Goal: Contribute content: Add original content to the website for others to see

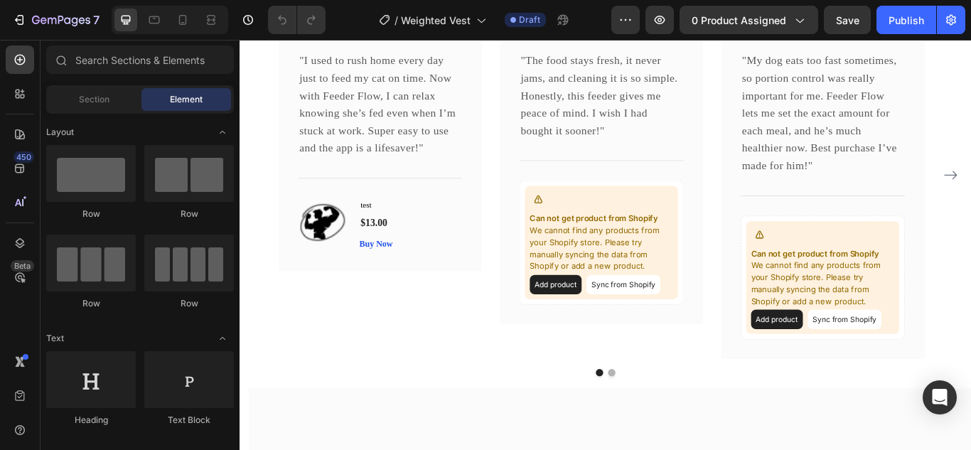
scroll to position [4203, 0]
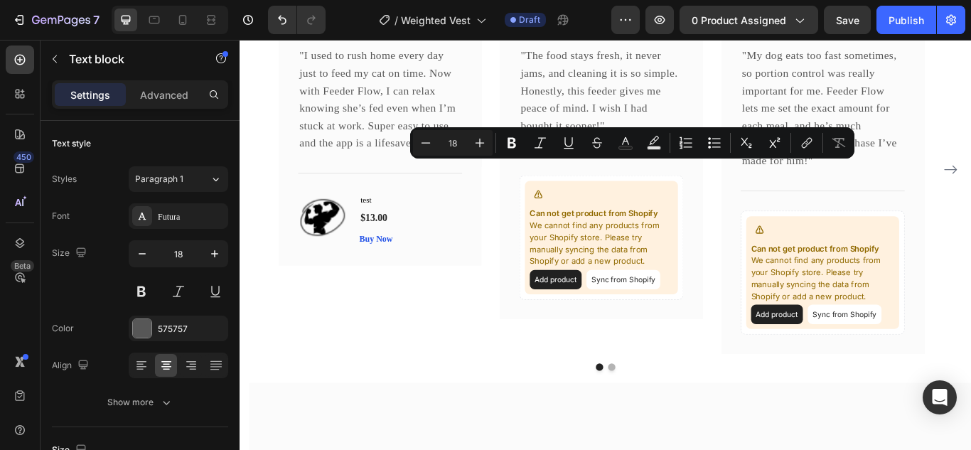
copy p "Real stories from happy pets and their owners who trust Feeder Flow for stress-…"
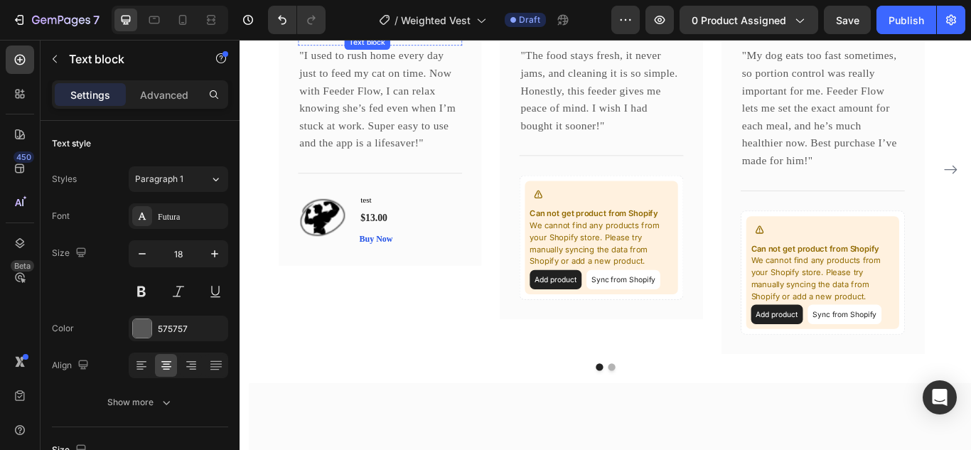
click at [422, 33] on p "[PERSON_NAME]" at bounding box center [410, 24] width 94 height 17
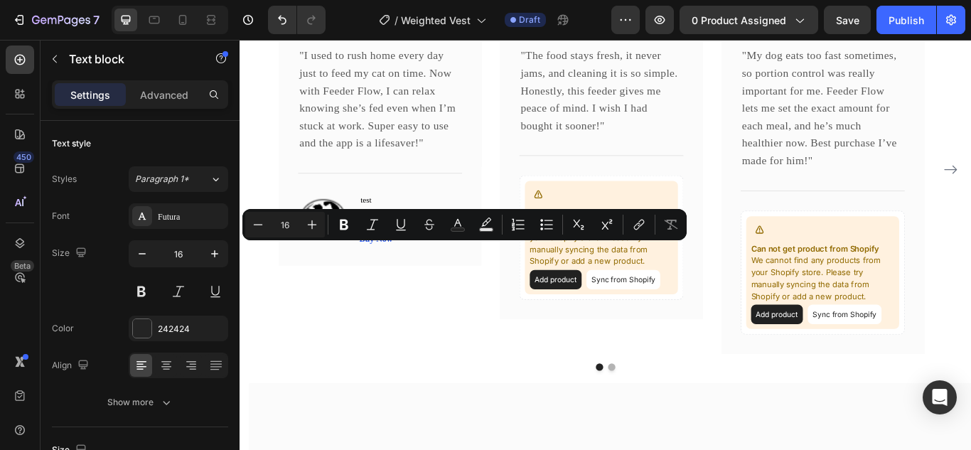
click at [422, 33] on p "[PERSON_NAME]" at bounding box center [410, 24] width 94 height 17
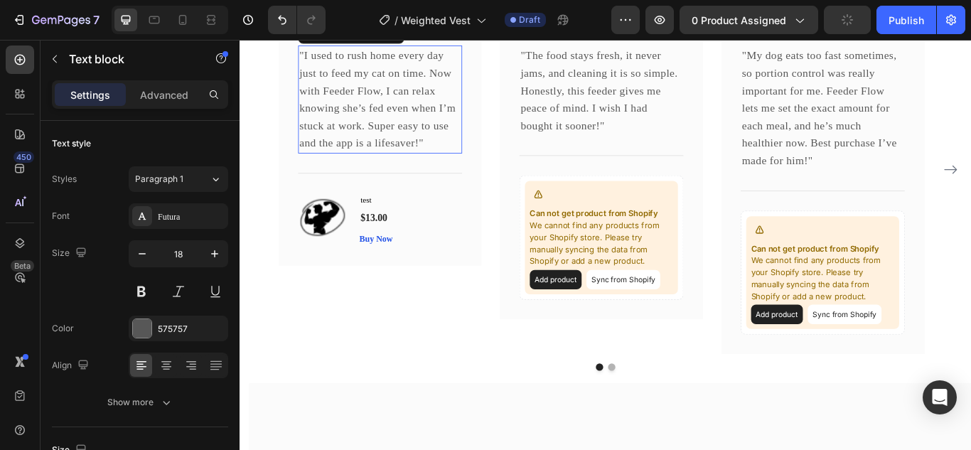
click at [442, 171] on p ""I used to rush home every day just to feed my cat on time. Now with Feeder Flo…" at bounding box center [402, 109] width 188 height 123
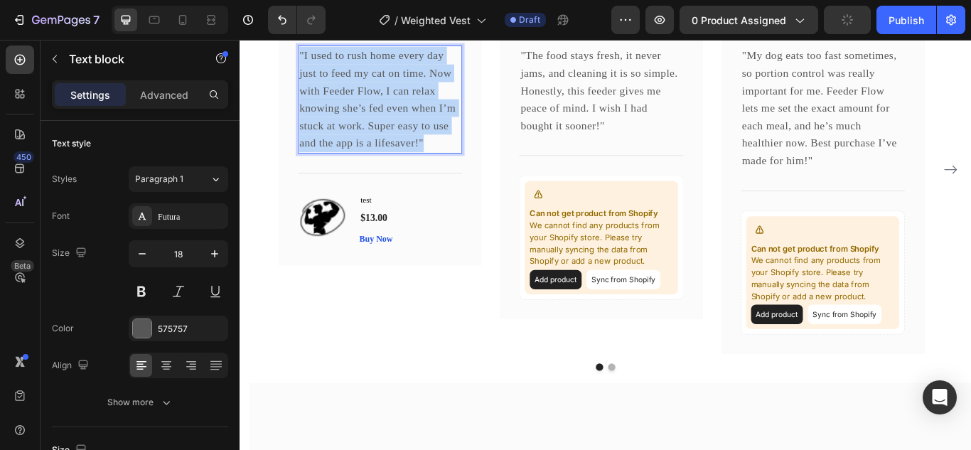
click at [442, 171] on p ""I used to rush home every day just to feed my cat on time. Now with Feeder Flo…" at bounding box center [402, 109] width 188 height 123
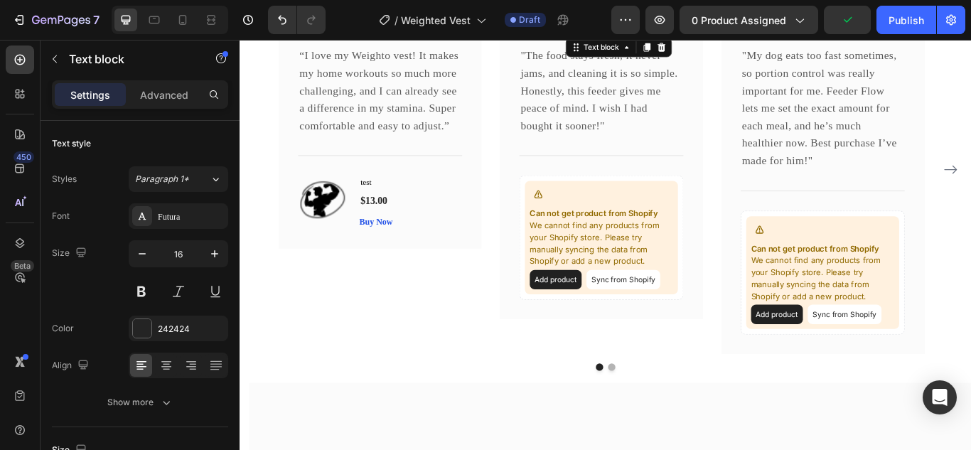
click at [656, 35] on div "[PERSON_NAME] Text block 0" at bounding box center [667, 25] width 97 height 20
click at [660, 41] on div "0" at bounding box center [667, 34] width 14 height 11
click at [660, 33] on p "[PERSON_NAME]" at bounding box center [668, 24] width 94 height 17
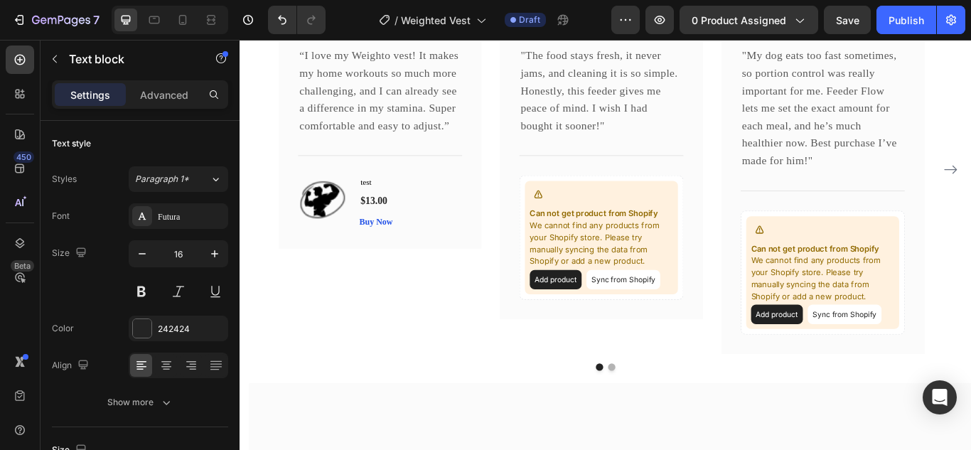
click at [660, 33] on p "[PERSON_NAME]" at bounding box center [668, 24] width 94 height 17
click at [660, 150] on p ""The food stays fresh, it never jams, and cleaning it is so simple. Honestly, t…" at bounding box center [661, 99] width 188 height 102
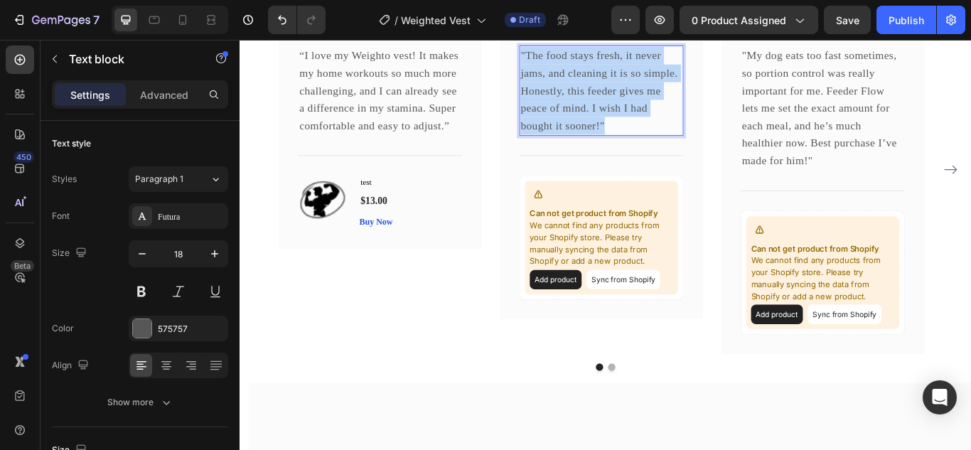
click at [660, 150] on p ""The food stays fresh, it never jams, and cleaning it is so simple. Honestly, t…" at bounding box center [661, 99] width 188 height 102
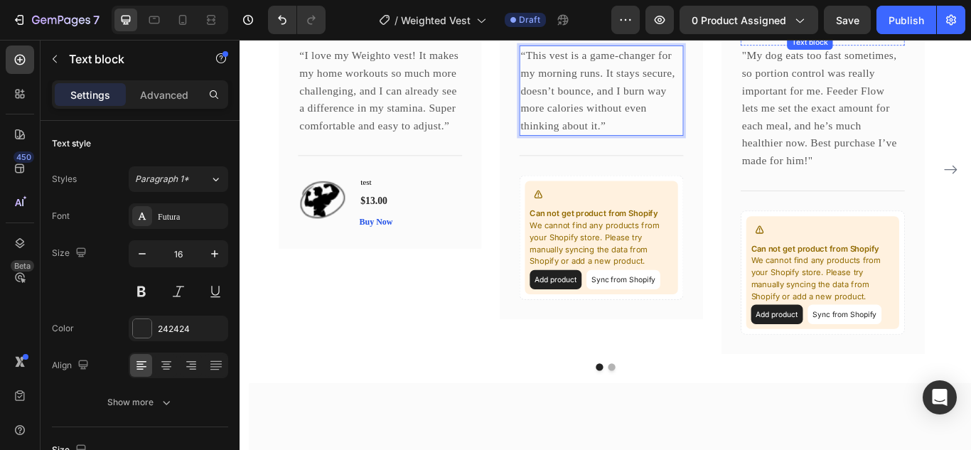
click at [907, 33] on p "[PERSON_NAME]" at bounding box center [926, 24] width 94 height 17
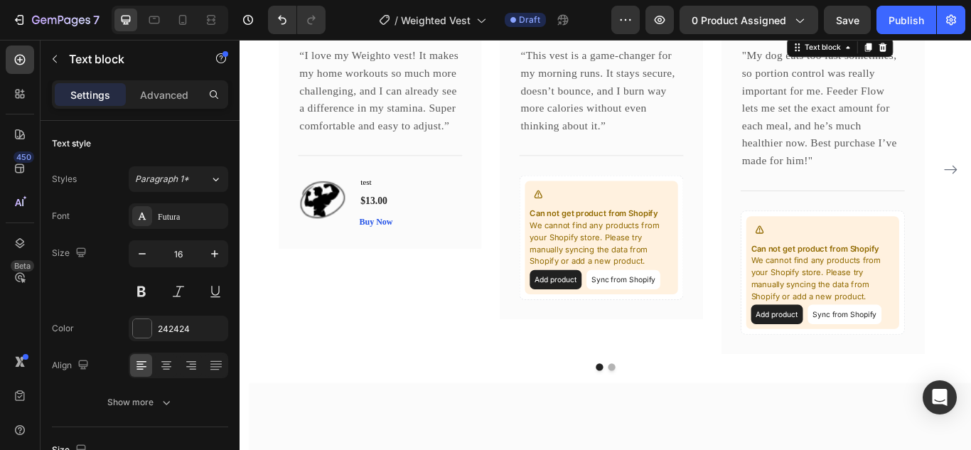
click at [907, 33] on p "[PERSON_NAME]" at bounding box center [926, 24] width 94 height 17
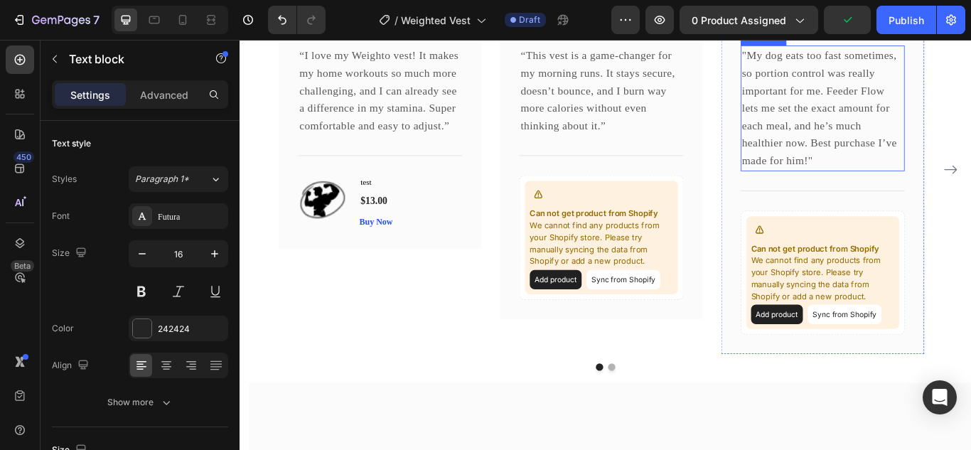
click at [866, 191] on p ""My dog eats too fast sometimes, so portion control was really important for me…" at bounding box center [919, 120] width 188 height 144
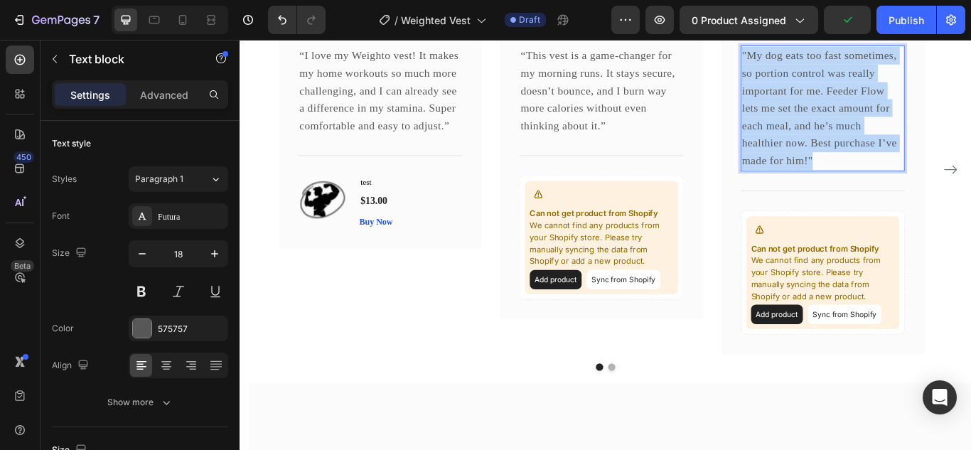
click at [866, 191] on p ""My dog eats too fast sometimes, so portion control was really important for me…" at bounding box center [919, 120] width 188 height 144
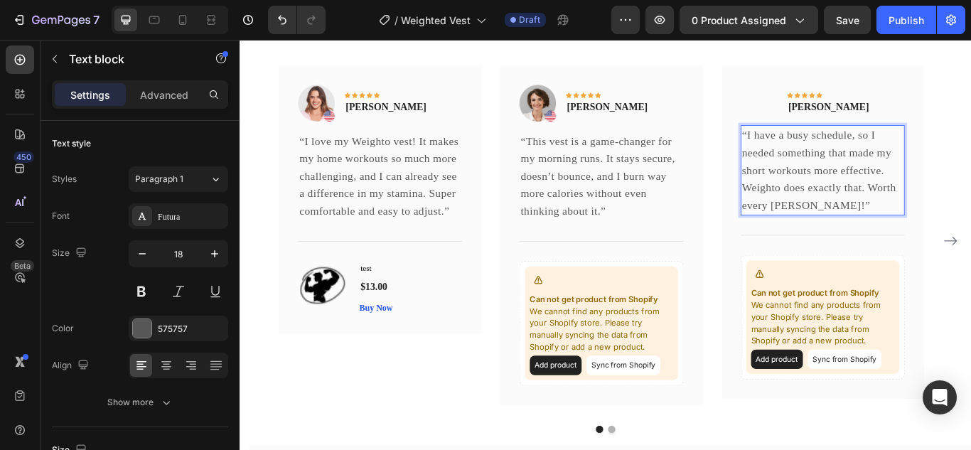
scroll to position [4370, 0]
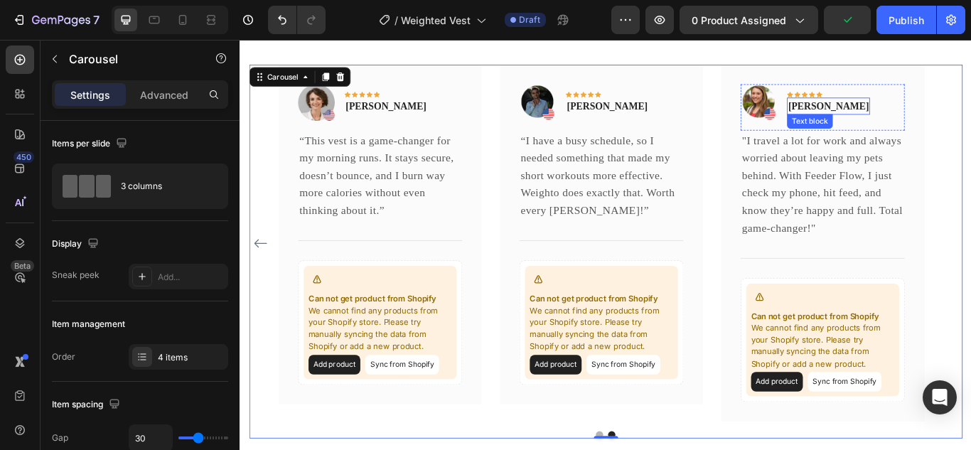
click at [908, 120] on p "[PERSON_NAME]" at bounding box center [926, 117] width 94 height 17
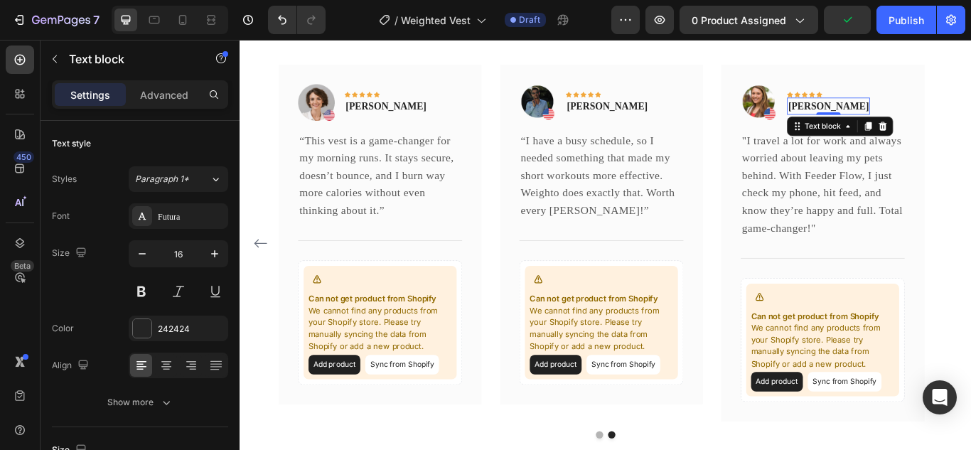
click at [908, 120] on p "[PERSON_NAME]" at bounding box center [926, 117] width 94 height 17
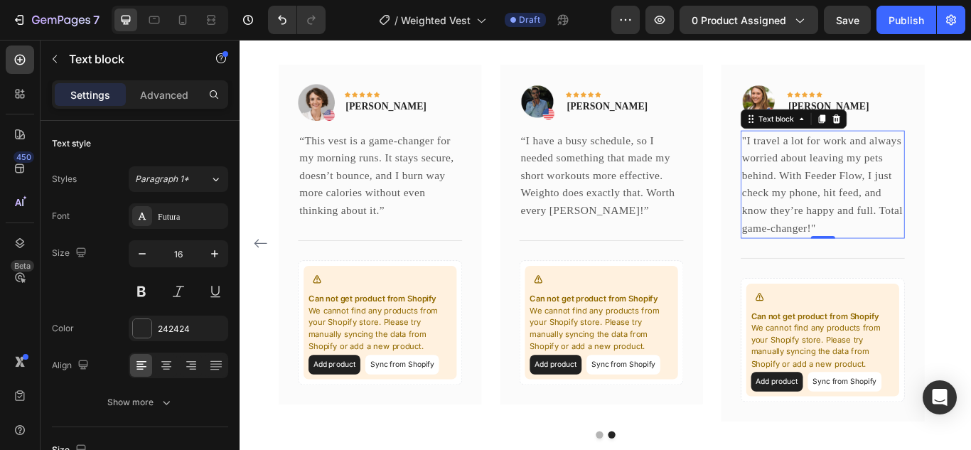
click at [899, 230] on p ""I travel a lot for work and always worried about leaving my pets behind. With …" at bounding box center [919, 208] width 188 height 123
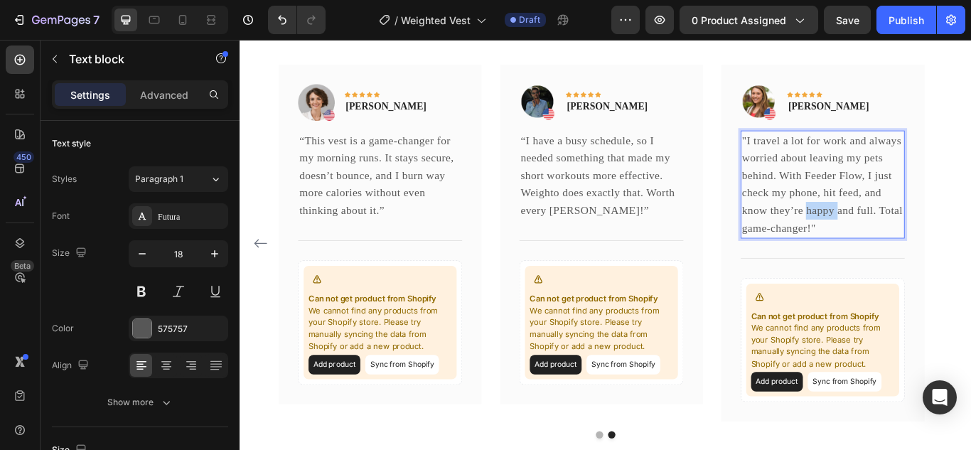
click at [899, 230] on p ""I travel a lot for work and always worried about leaving my pets behind. With …" at bounding box center [919, 208] width 188 height 123
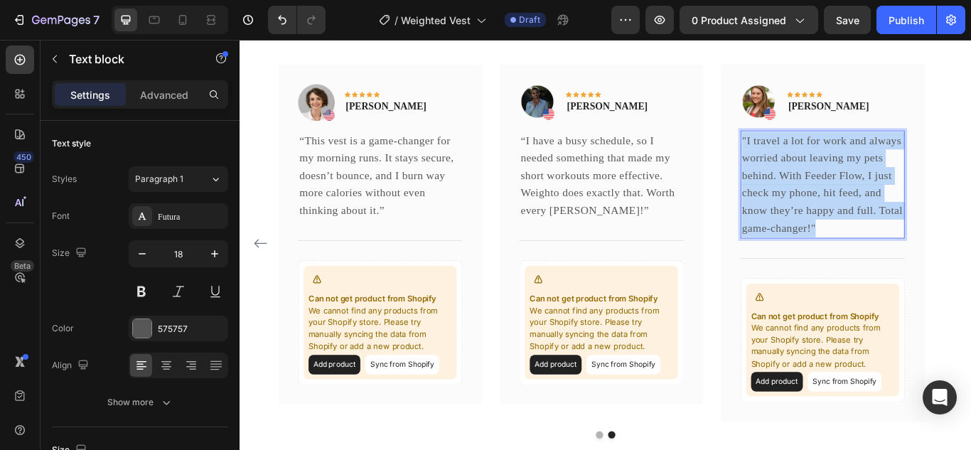
click at [899, 230] on p ""I travel a lot for work and always worried about leaving my pets behind. With …" at bounding box center [919, 208] width 188 height 123
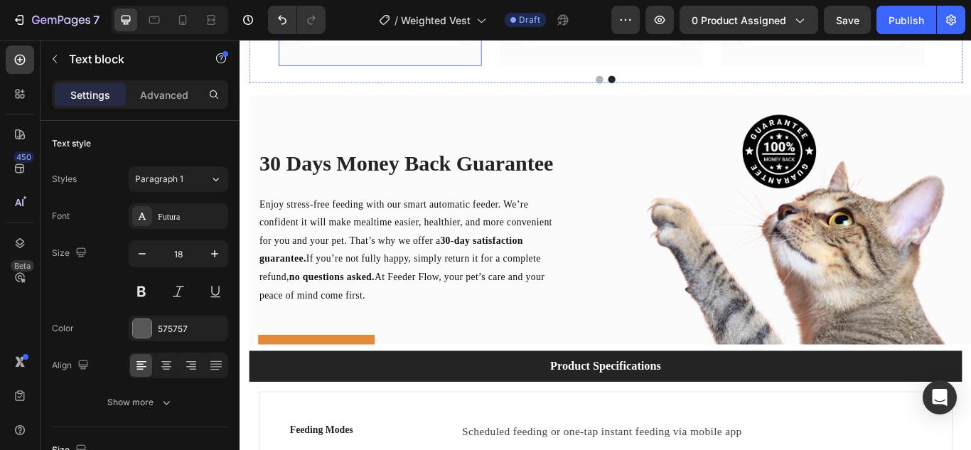
scroll to position [4765, 0]
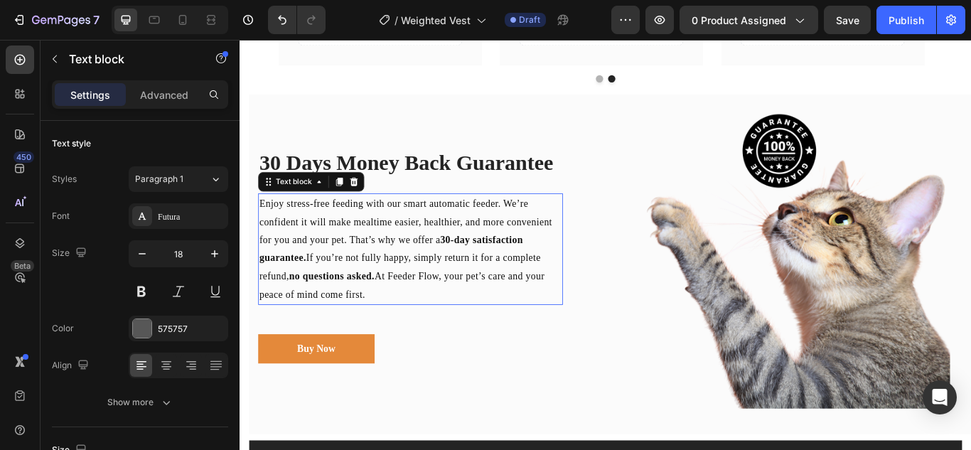
click at [462, 281] on p "Enjoy stress-free feeding with our smart automatic feeder. We’re confident it w…" at bounding box center [438, 283] width 353 height 127
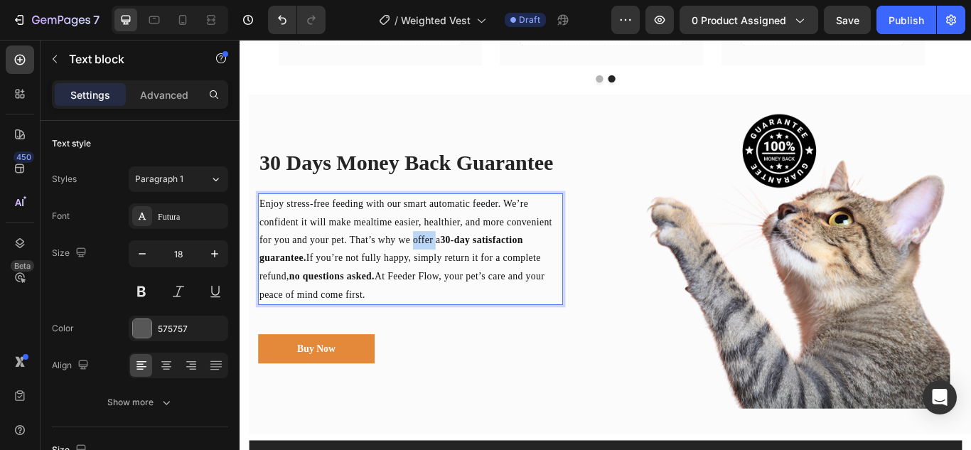
click at [462, 281] on p "Enjoy stress-free feeding with our smart automatic feeder. We’re confident it w…" at bounding box center [438, 283] width 353 height 127
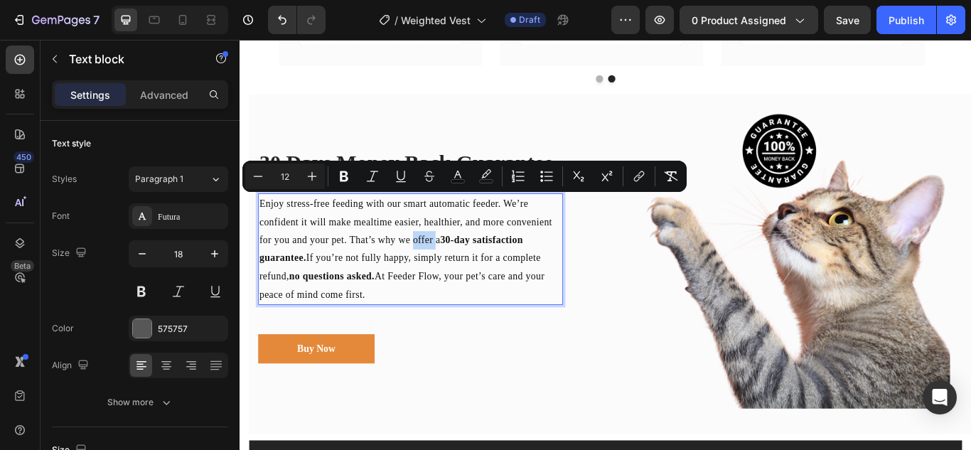
copy span "Enjoy stress-free feeding with our smart automatic feeder. We’re confident it w…"
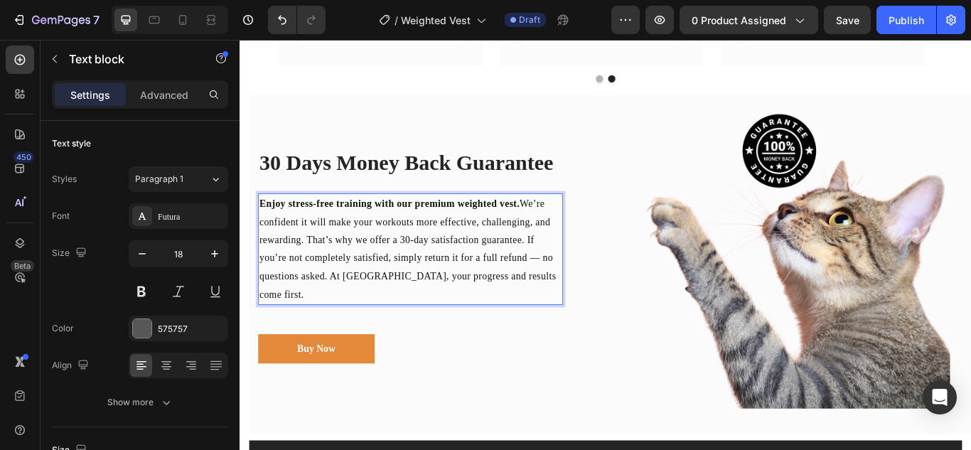
click at [590, 300] on span "Enjoy stress-free training with our premium weighted vest. We’re confident it w…" at bounding box center [435, 284] width 346 height 118
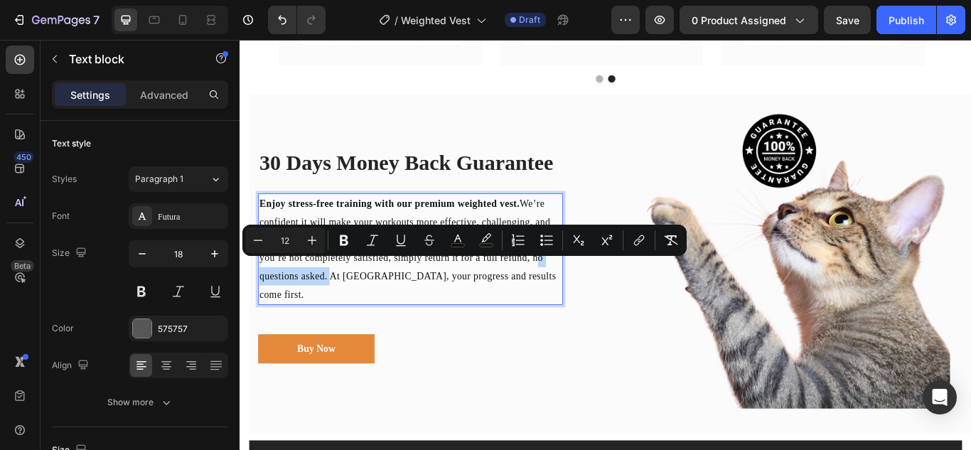
drag, startPoint x: 581, startPoint y: 303, endPoint x: 342, endPoint y: 325, distance: 239.8
click at [342, 325] on span "Enjoy stress-free training with our premium weighted vest. We’re confident it w…" at bounding box center [435, 284] width 346 height 118
click at [348, 241] on icon "Editor contextual toolbar" at bounding box center [344, 240] width 14 height 14
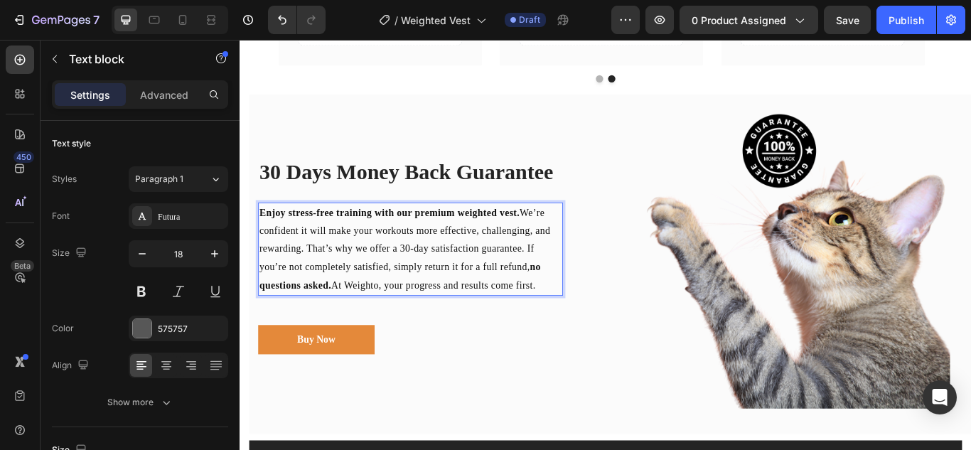
click at [441, 237] on strong "Enjoy stress-free training with our premium weighted vest." at bounding box center [414, 241] width 304 height 12
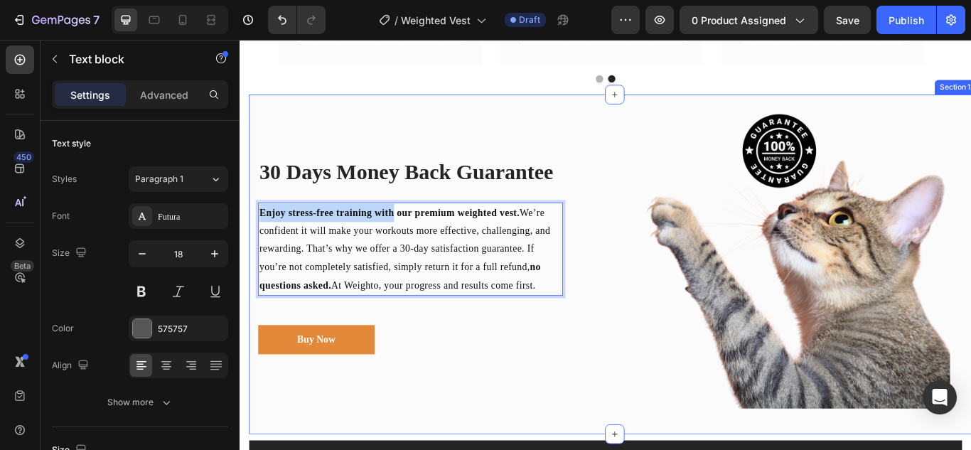
drag, startPoint x: 418, startPoint y: 237, endPoint x: 259, endPoint y: 243, distance: 159.3
click at [259, 243] on div "30 Days Money Back Guarantee Heading Enjoy stress-free training with our premiu…" at bounding box center [676, 302] width 853 height 396
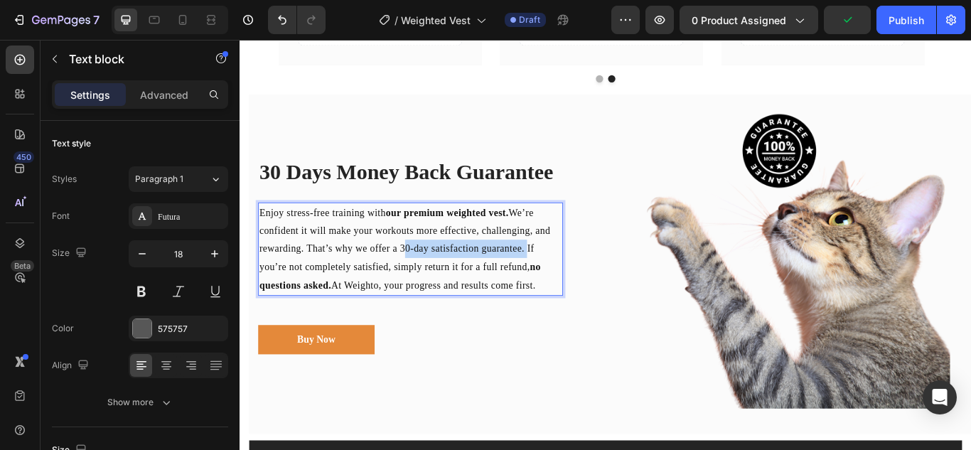
drag, startPoint x: 571, startPoint y: 281, endPoint x: 426, endPoint y: 287, distance: 145.1
click at [426, 287] on p "Enjoy stress-free training with our premium weighted vest. We’re confident it w…" at bounding box center [438, 284] width 353 height 106
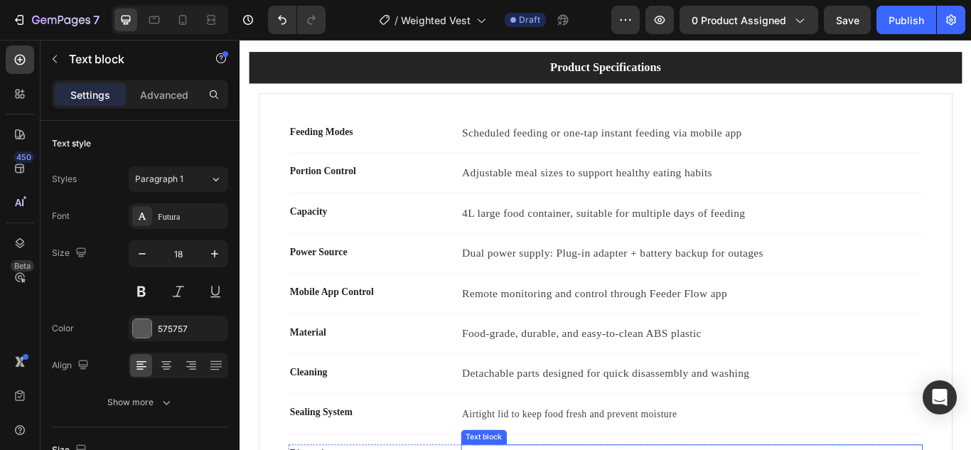
scroll to position [5210, 0]
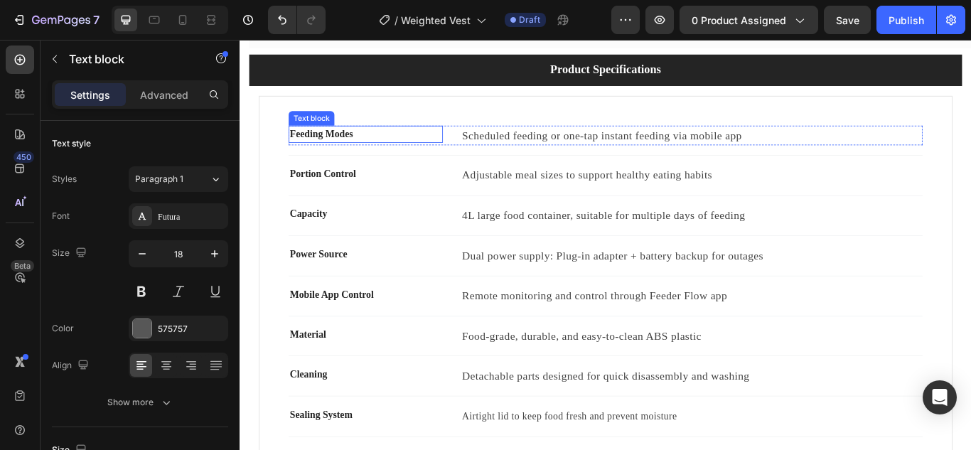
click at [372, 151] on p "Feeding Modes" at bounding box center [386, 149] width 177 height 17
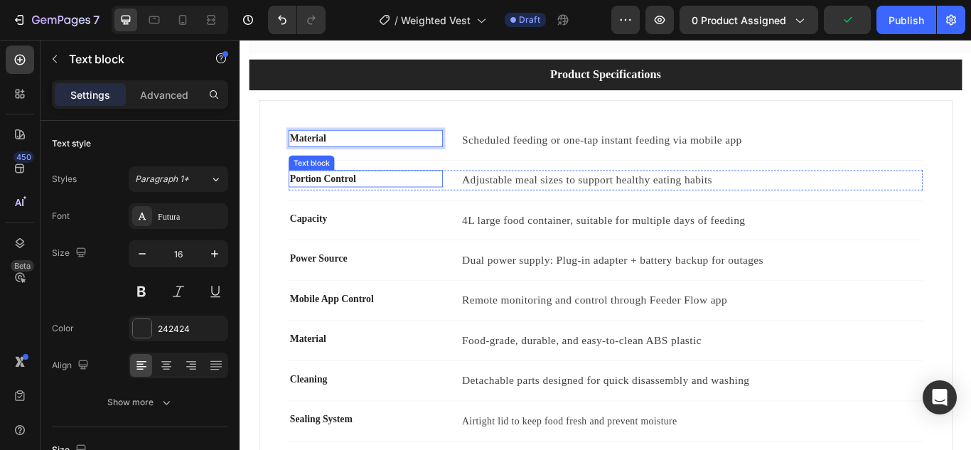
click at [363, 198] on strong "Portion Control" at bounding box center [336, 201] width 77 height 12
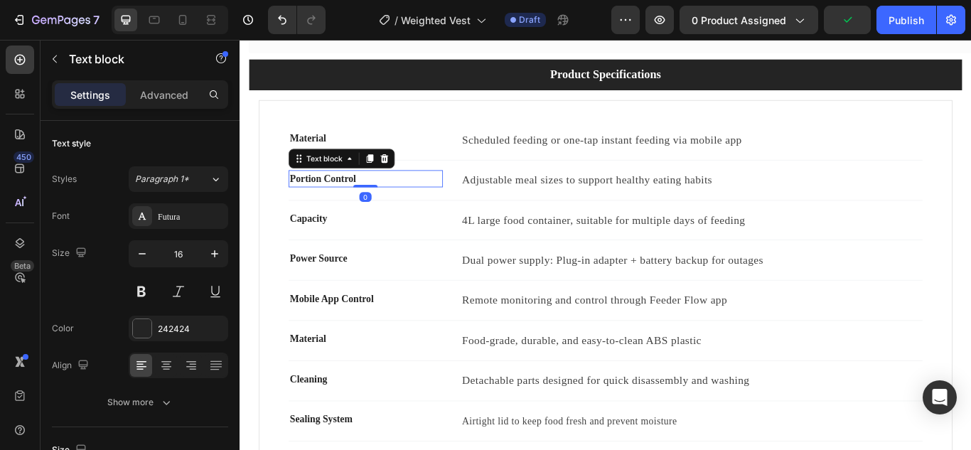
click at [363, 198] on strong "Portion Control" at bounding box center [336, 201] width 77 height 12
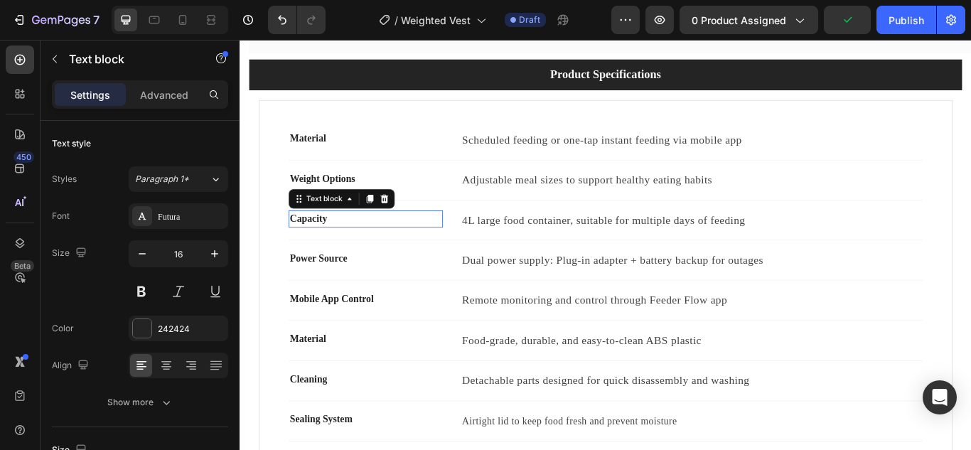
click at [328, 242] on strong "Capacity" at bounding box center [319, 248] width 43 height 12
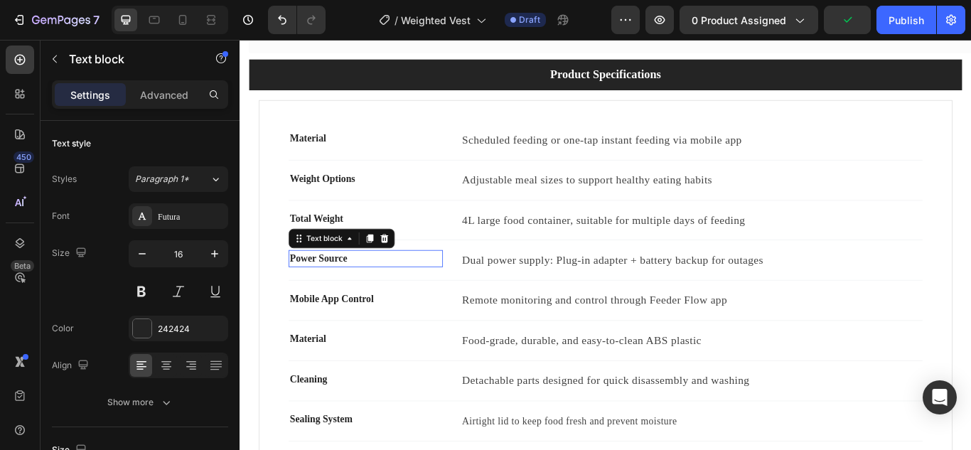
click at [390, 286] on p "Power Source" at bounding box center [386, 294] width 177 height 17
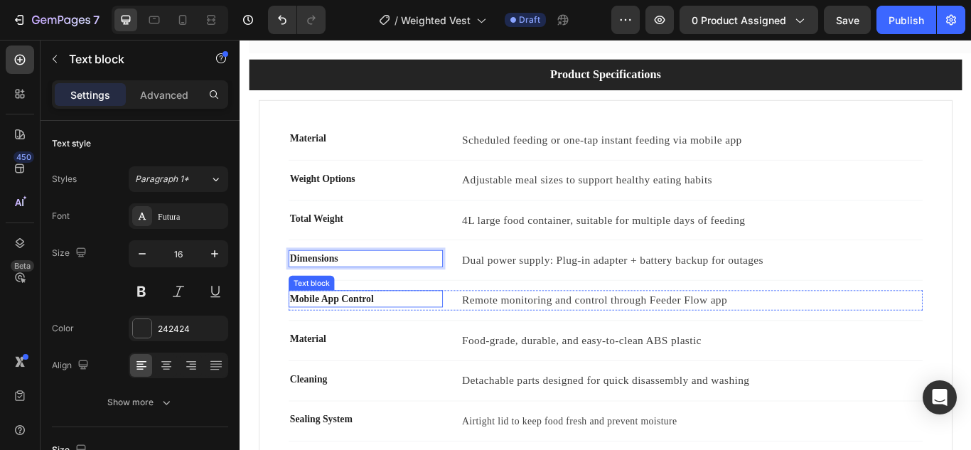
click at [370, 338] on strong "Mobile App Control" at bounding box center [347, 342] width 98 height 12
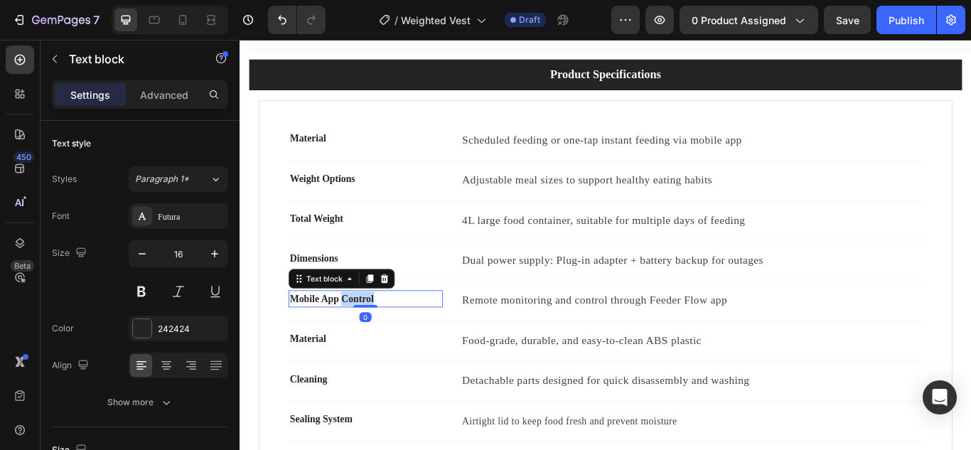
click at [370, 338] on strong "Mobile App Control" at bounding box center [347, 342] width 98 height 12
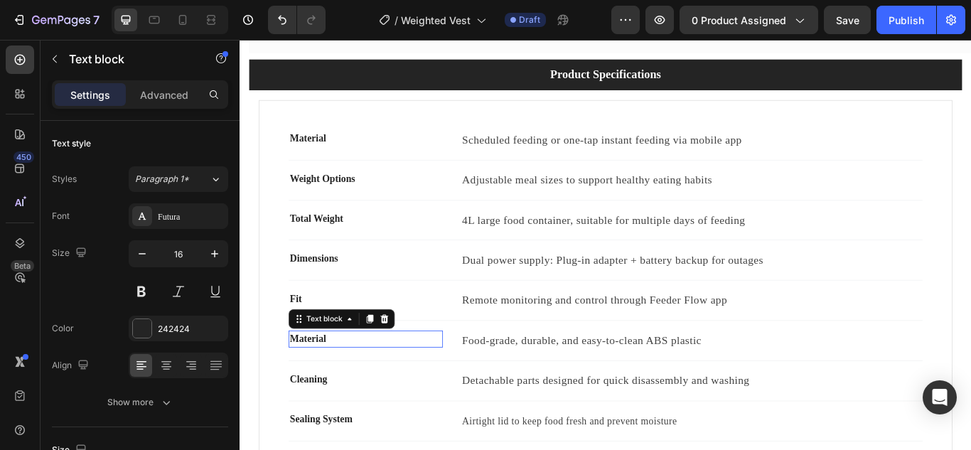
click at [370, 380] on p "Material" at bounding box center [386, 388] width 177 height 17
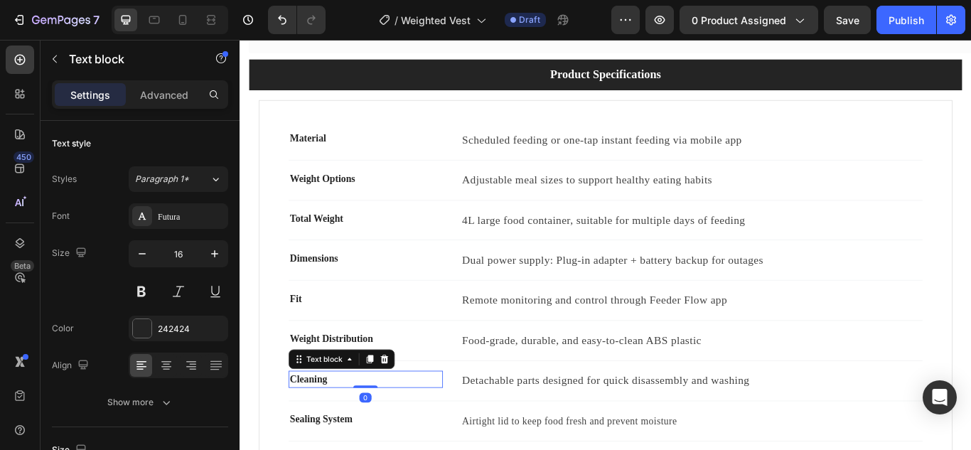
click at [345, 427] on p "Cleaning" at bounding box center [386, 435] width 177 height 17
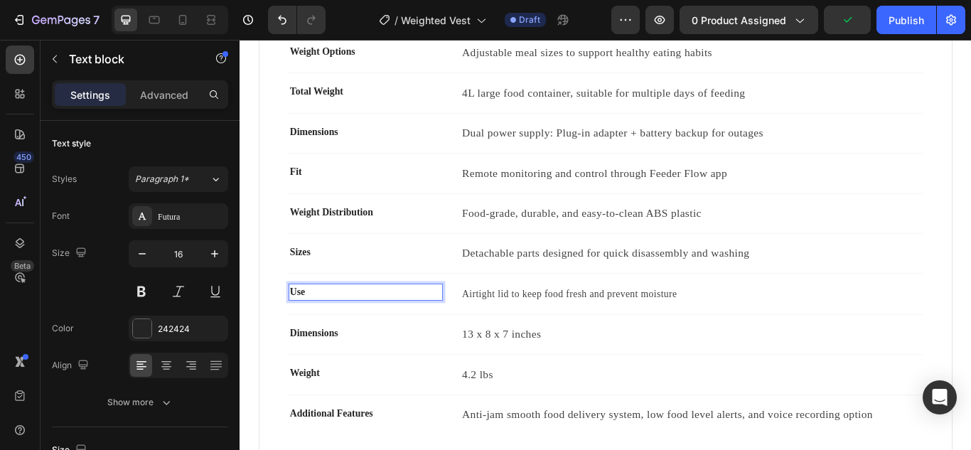
scroll to position [5353, 0]
click at [360, 377] on p "Dimensions" at bounding box center [386, 380] width 177 height 17
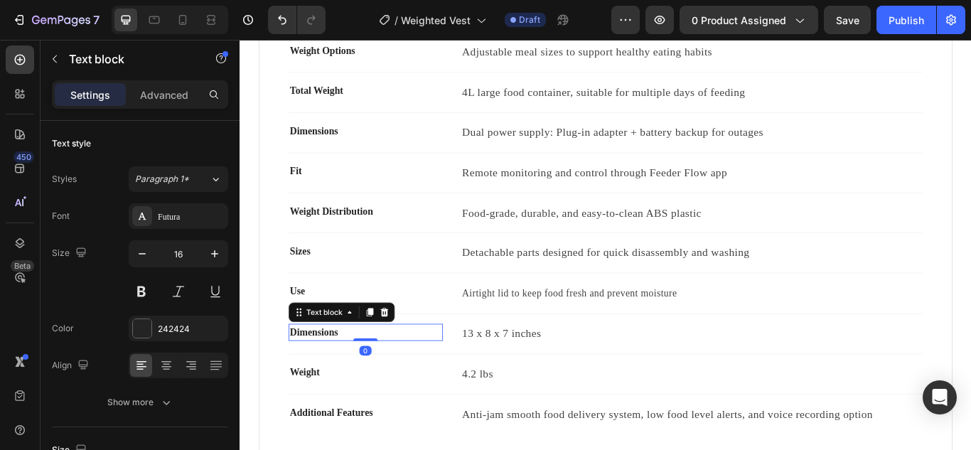
click at [360, 377] on p "Dimensions" at bounding box center [386, 380] width 177 height 17
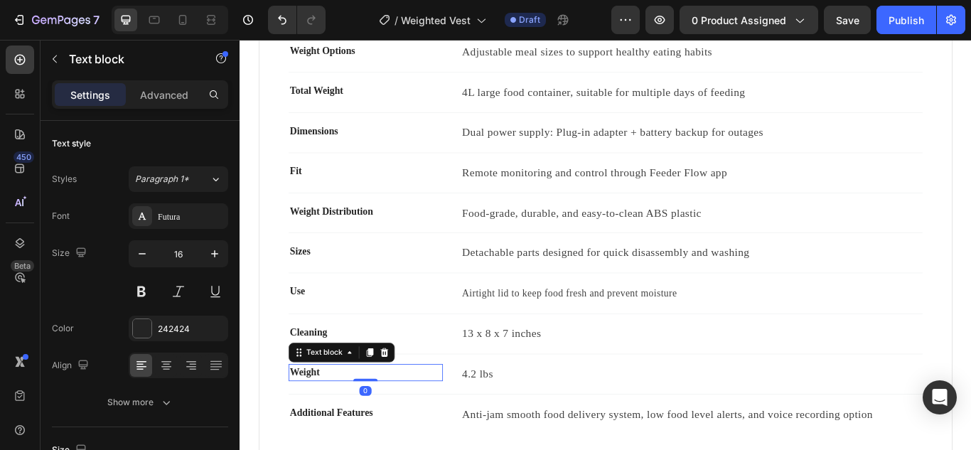
click at [336, 426] on p "Weight" at bounding box center [386, 427] width 177 height 17
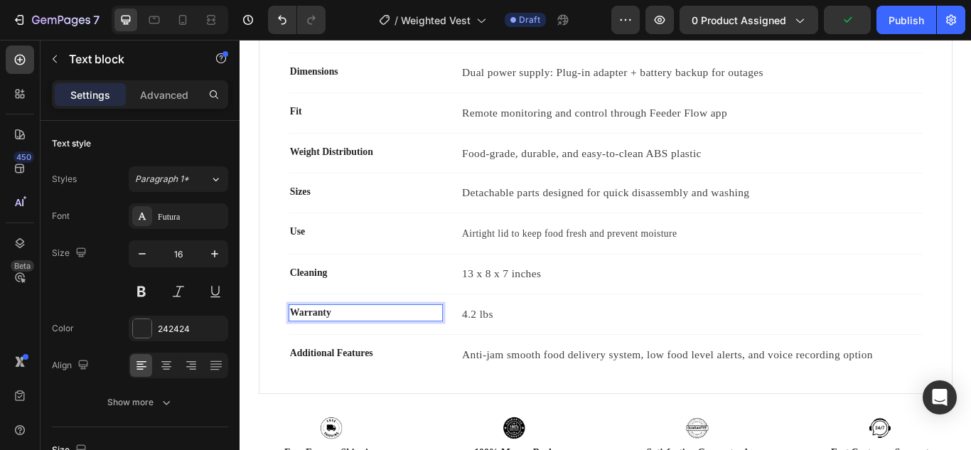
scroll to position [5423, 0]
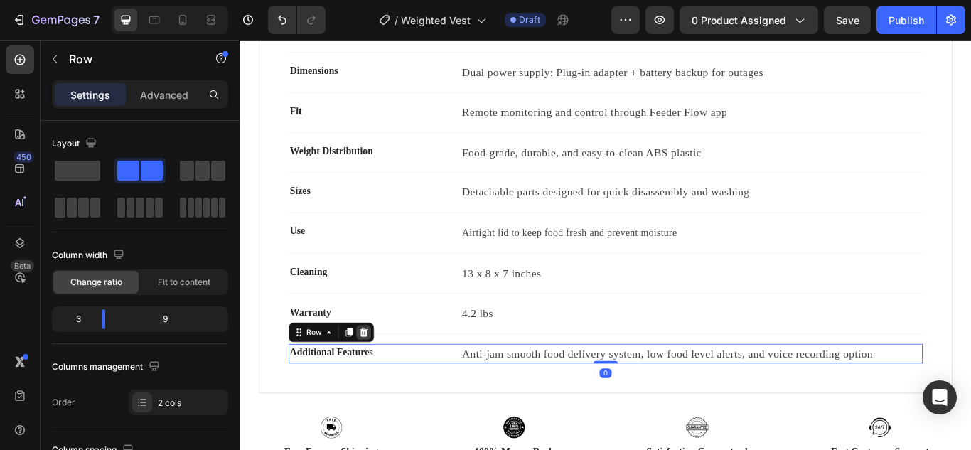
click at [383, 381] on icon at bounding box center [384, 380] width 9 height 10
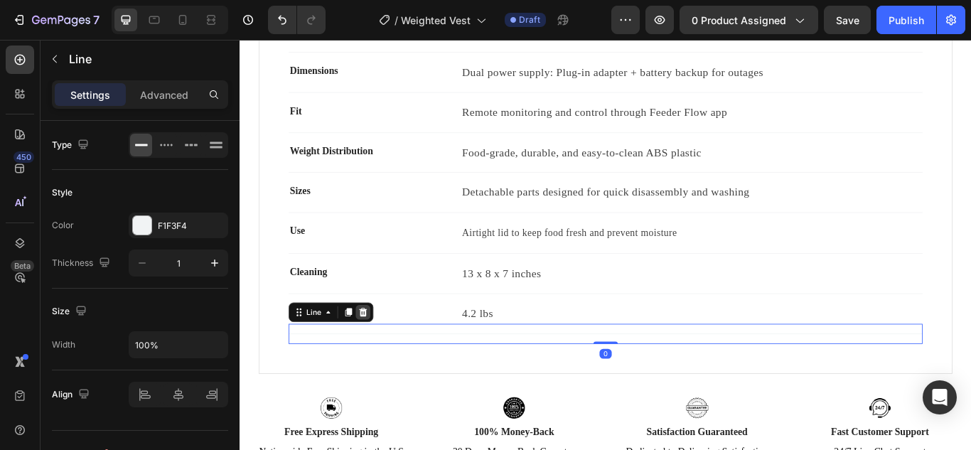
click at [386, 358] on icon at bounding box center [383, 357] width 9 height 10
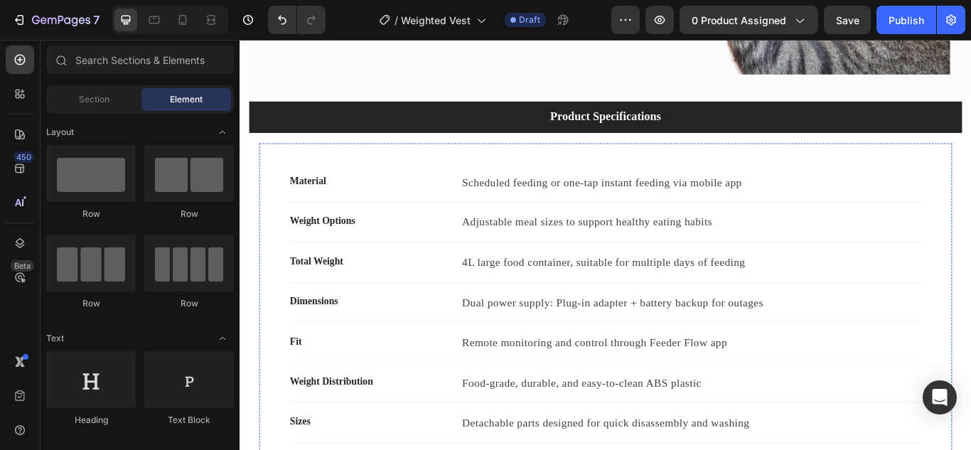
scroll to position [5154, 0]
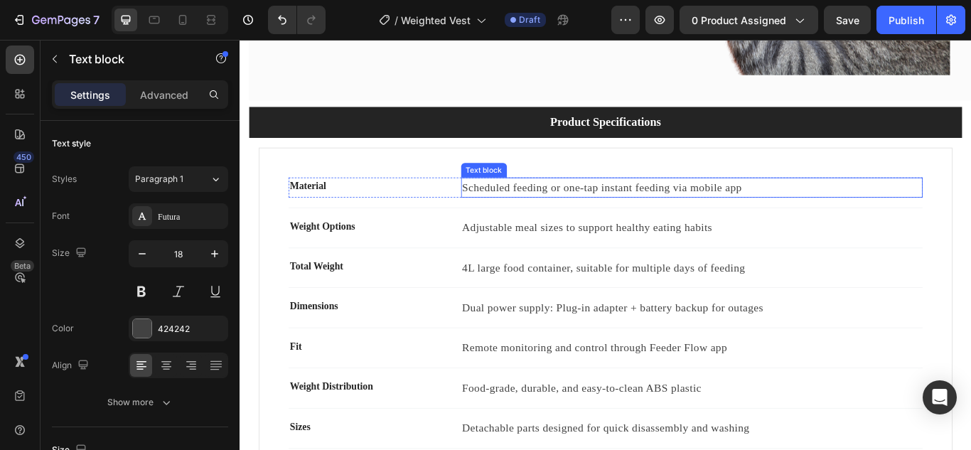
click at [567, 205] on p "Scheduled feeding or one-tap instant feeding via mobile app" at bounding box center [767, 212] width 536 height 21
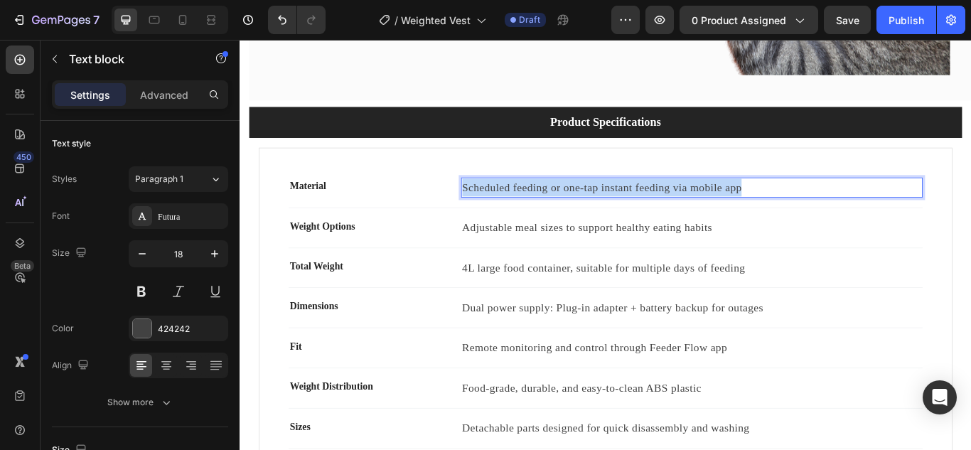
click at [567, 205] on p "Scheduled feeding or one-tap instant feeding via mobile app" at bounding box center [767, 212] width 536 height 21
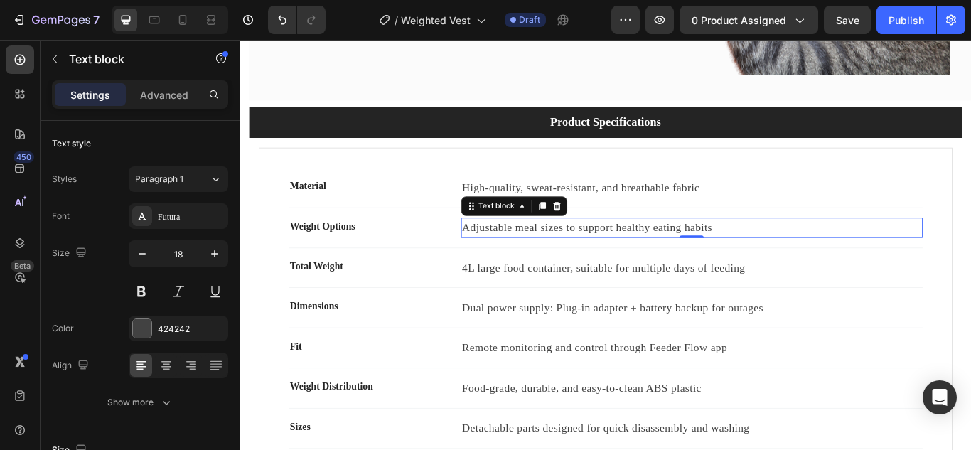
click at [720, 257] on p "Adjustable meal sizes to support healthy eating habits" at bounding box center [767, 259] width 536 height 21
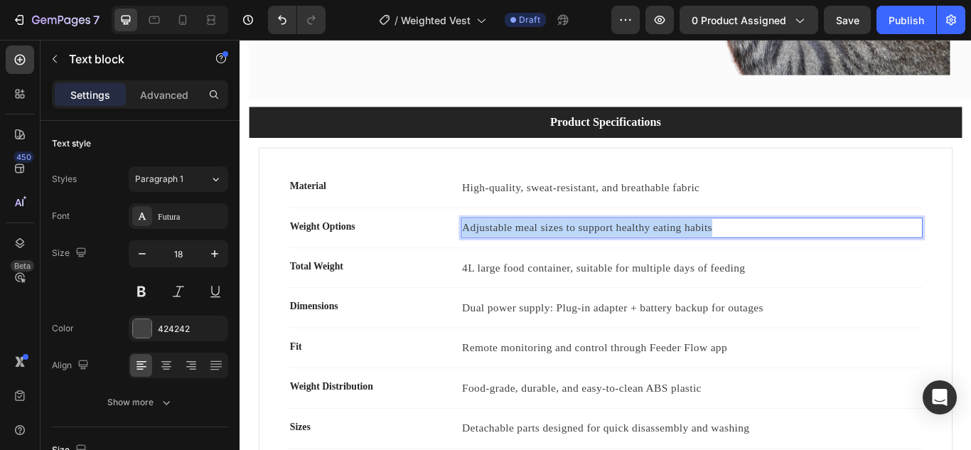
click at [720, 257] on p "Adjustable meal sizes to support healthy eating habits" at bounding box center [767, 259] width 536 height 21
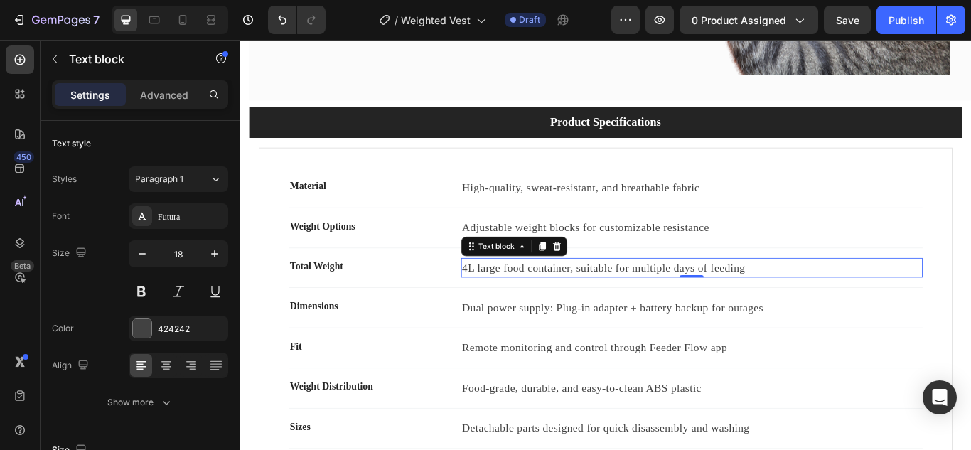
click at [614, 305] on p "4L large food container, suitable for multiple days of feeding" at bounding box center [767, 306] width 536 height 21
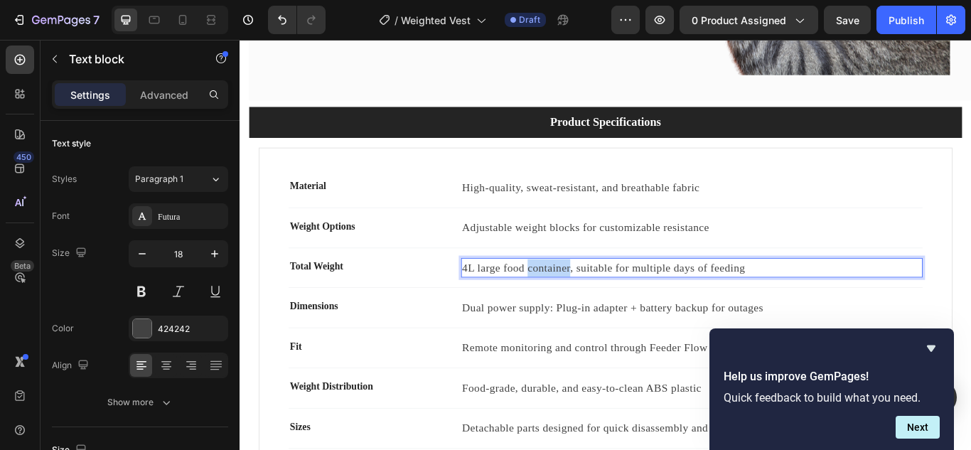
click at [614, 305] on p "4L large food container, suitable for multiple days of feeding" at bounding box center [767, 306] width 536 height 21
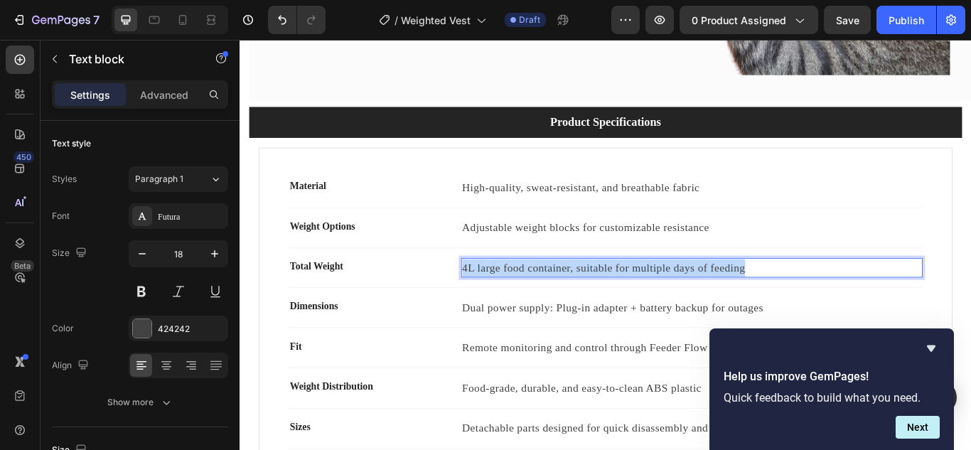
click at [614, 305] on p "4L large food container, suitable for multiple days of feeding" at bounding box center [767, 306] width 536 height 21
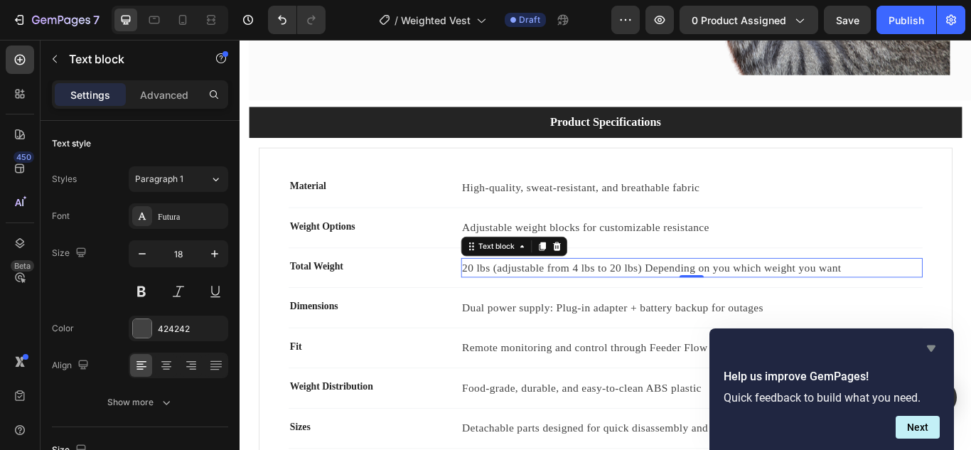
click at [933, 350] on icon "Hide survey" at bounding box center [931, 348] width 17 height 17
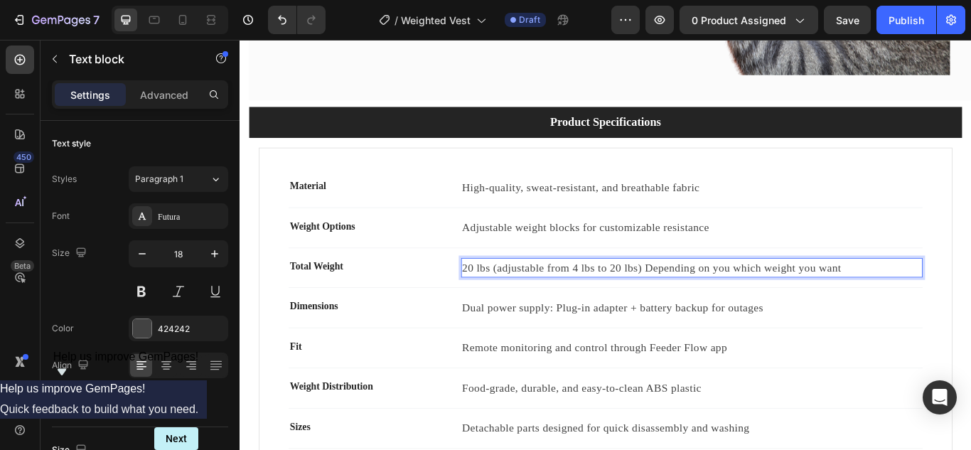
click at [950, 303] on p "20 lbs (adjustable from 4 lbs to 20 lbs) Depending on you which weight you want" at bounding box center [767, 306] width 536 height 21
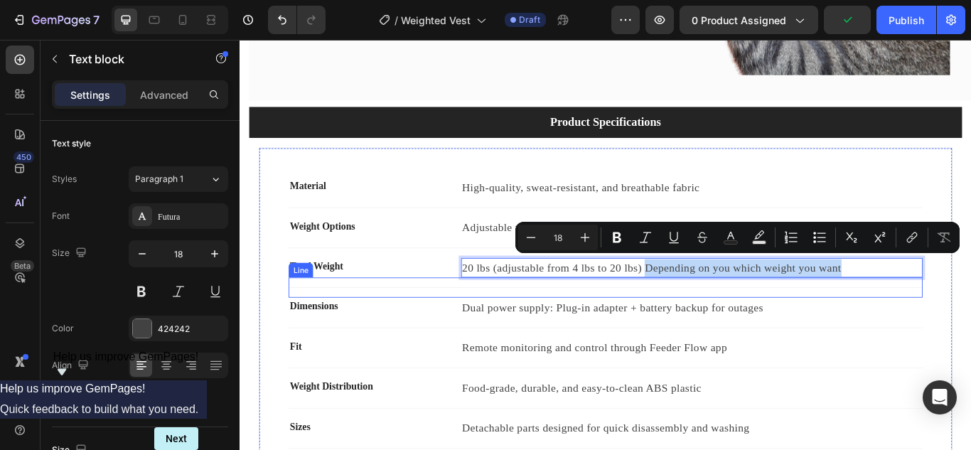
drag, startPoint x: 950, startPoint y: 303, endPoint x: 709, endPoint y: 316, distance: 240.6
click at [709, 316] on div "Material Text block High-quality, sweat-resistant, and breathable fabric Text b…" at bounding box center [665, 422] width 739 height 445
copy p "Depending on you which weight you want"
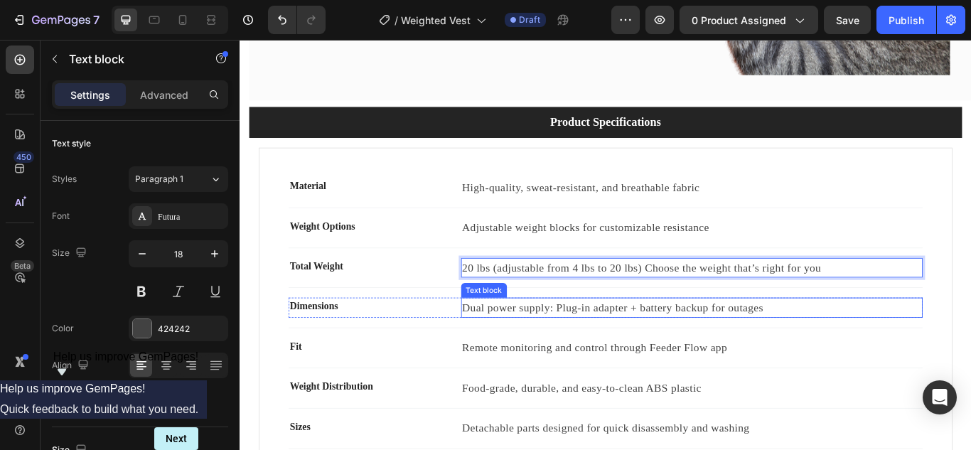
click at [702, 347] on p "Dual power supply: Plug-in adapter + battery backup for outages" at bounding box center [767, 352] width 536 height 21
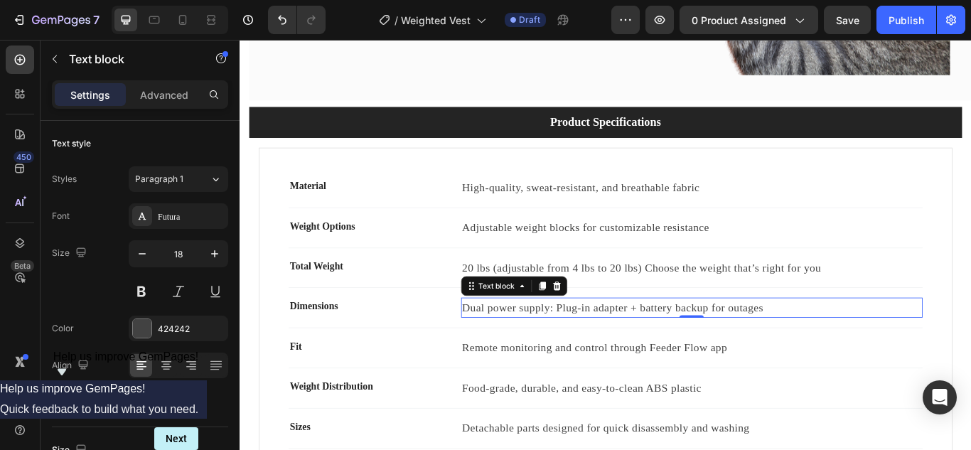
click at [702, 347] on p "Dual power supply: Plug-in adapter + battery backup for outages" at bounding box center [767, 352] width 536 height 21
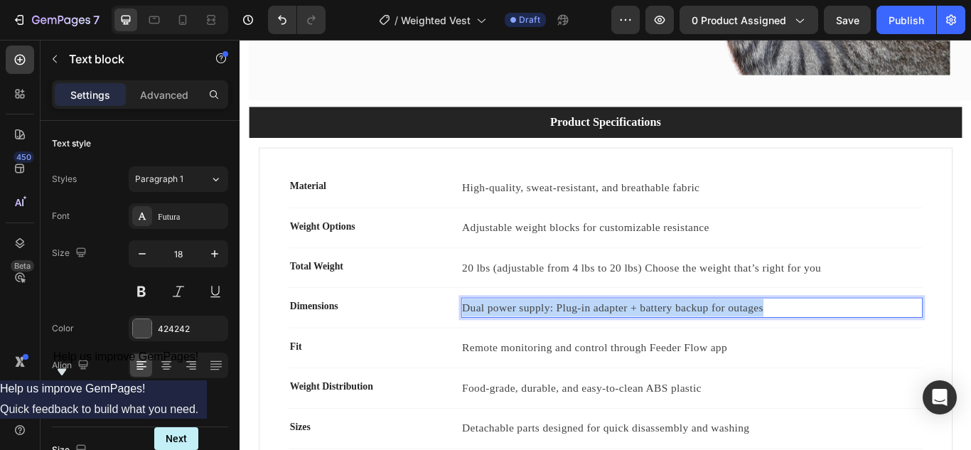
click at [702, 347] on p "Dual power supply: Plug-in adapter + battery backup for outages" at bounding box center [767, 352] width 536 height 21
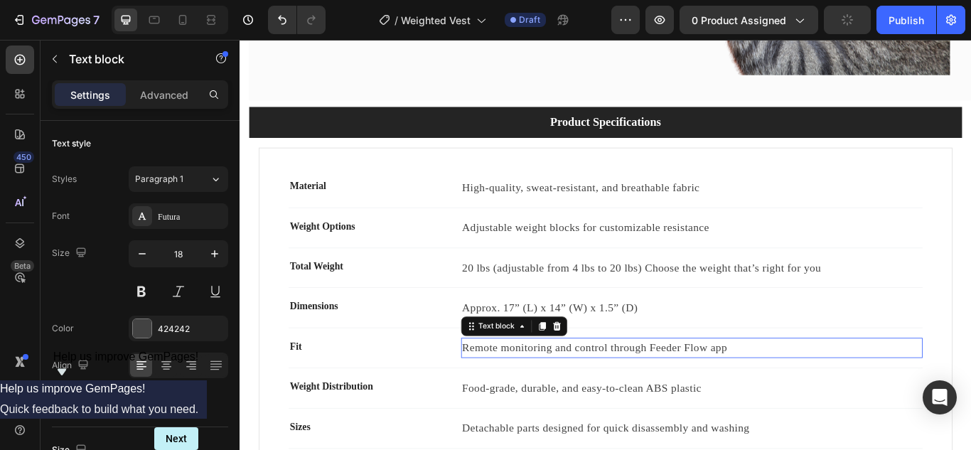
click at [639, 392] on p "Remote monitoring and control through Feeder Flow app" at bounding box center [767, 399] width 536 height 21
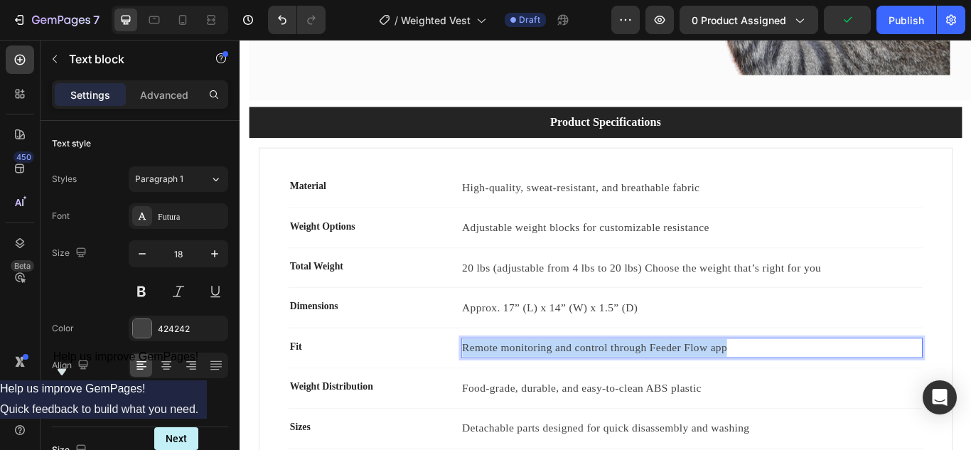
click at [639, 392] on p "Remote monitoring and control through Feeder Flow app" at bounding box center [767, 399] width 536 height 21
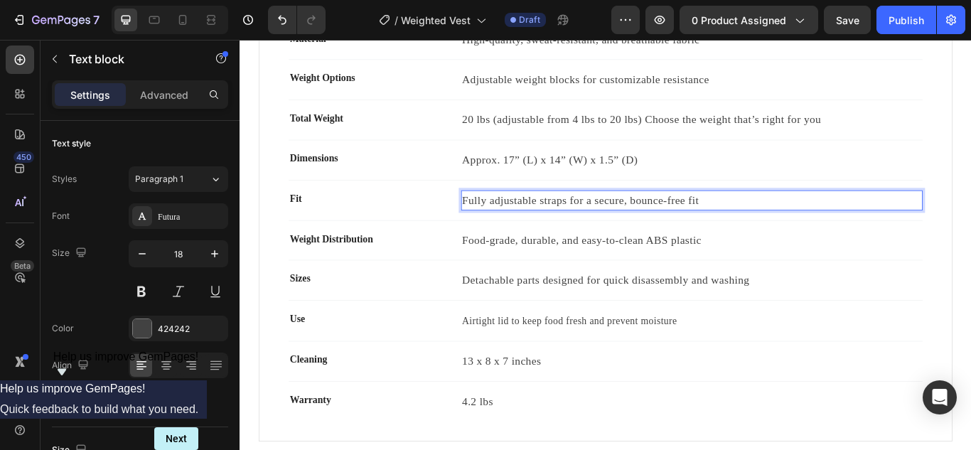
scroll to position [5322, 0]
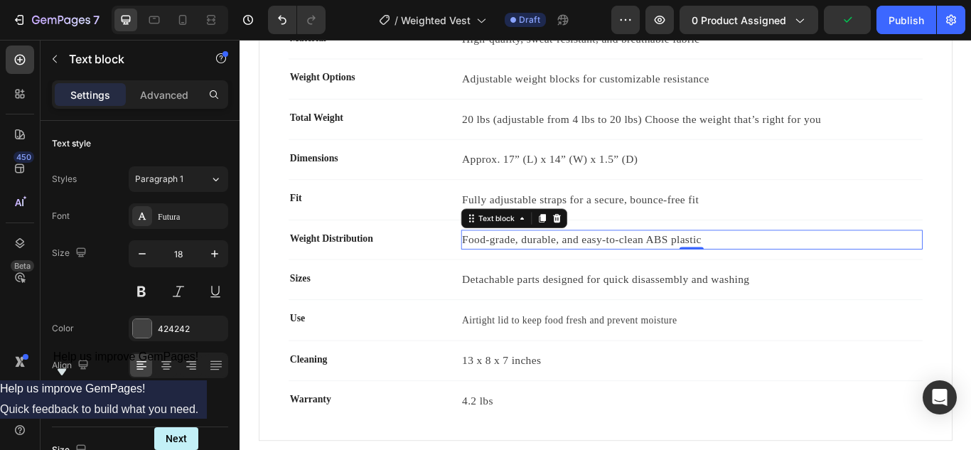
click at [642, 270] on p "Food-grade, durable, and easy-to-clean ABS plastic" at bounding box center [767, 273] width 536 height 21
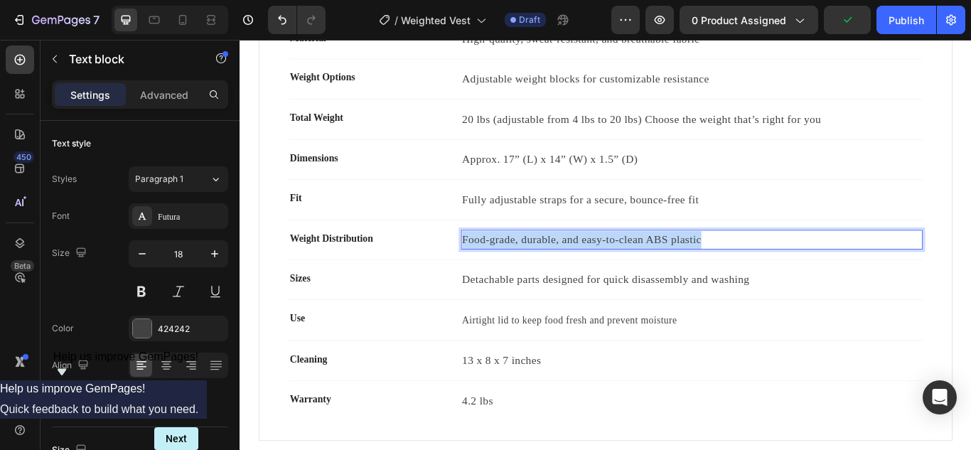
click at [642, 270] on p "Food-grade, durable, and easy-to-clean ABS plastic" at bounding box center [767, 273] width 536 height 21
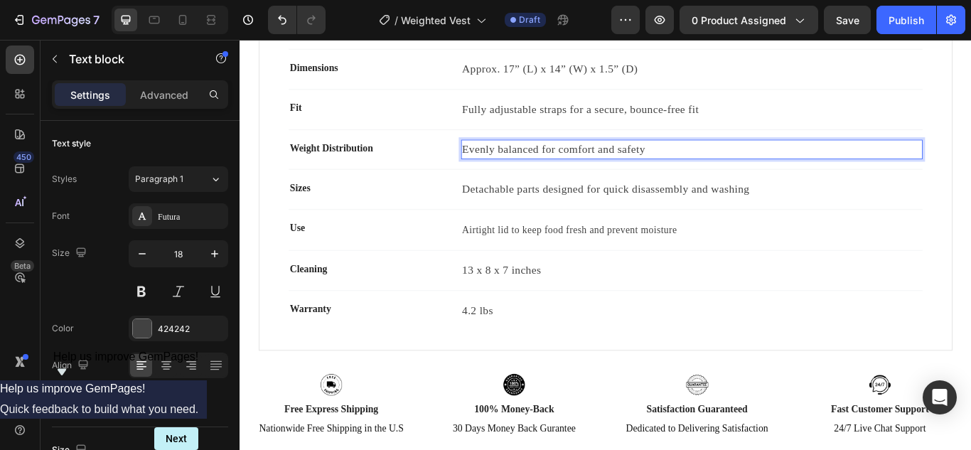
scroll to position [5429, 0]
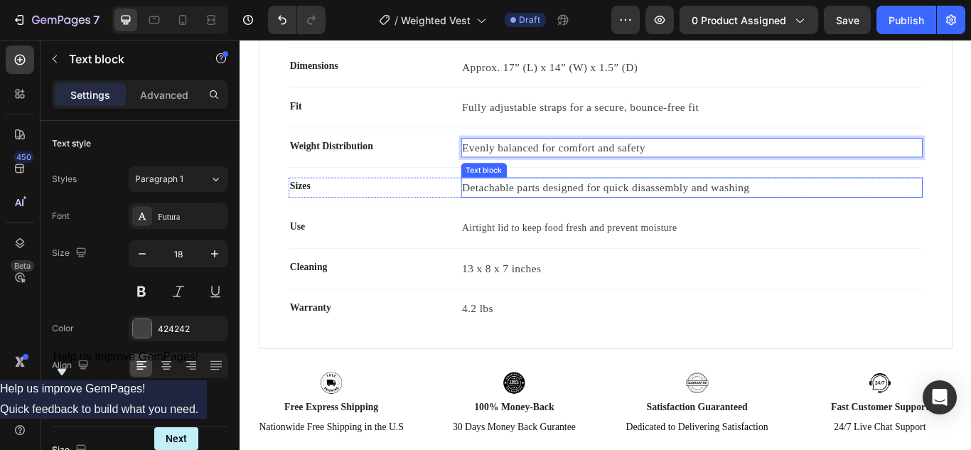
click at [600, 213] on p "Detachable parts designed for quick disassembly and washing" at bounding box center [767, 212] width 536 height 21
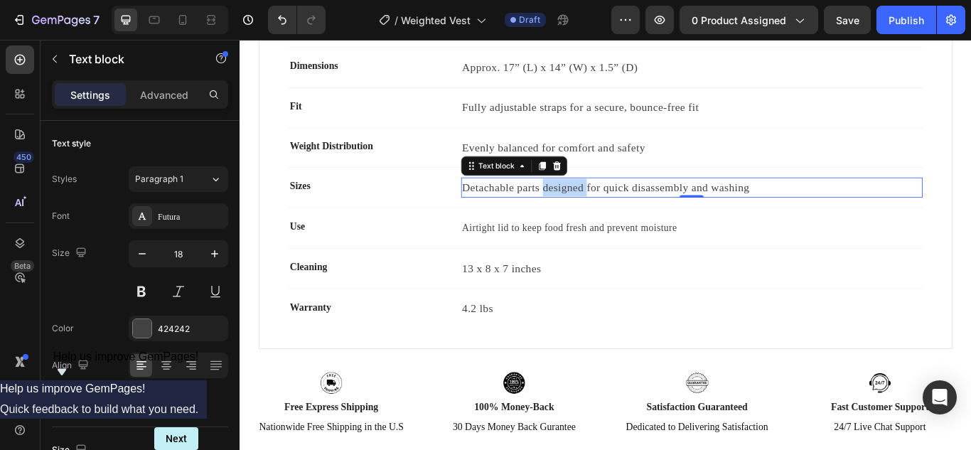
click at [600, 213] on p "Detachable parts designed for quick disassembly and washing" at bounding box center [767, 212] width 536 height 21
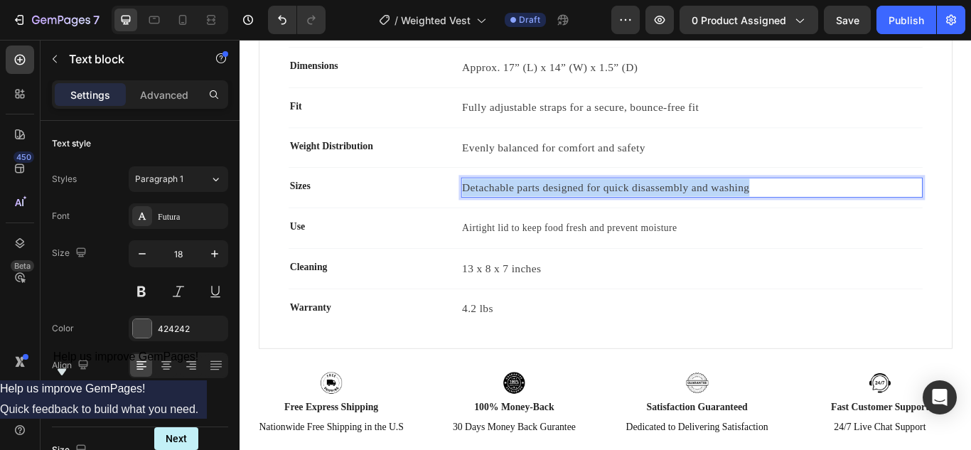
click at [600, 213] on p "Detachable parts designed for quick disassembly and washing" at bounding box center [767, 212] width 536 height 21
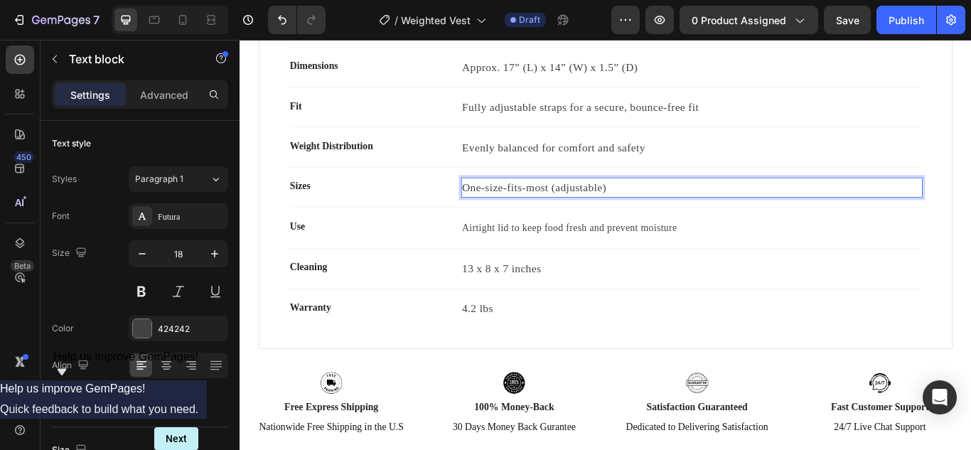
click at [524, 215] on p "One-size-fits-most (adjustable)" at bounding box center [767, 212] width 536 height 21
click at [551, 212] on p "One size-fits-most (adjustable)" at bounding box center [767, 212] width 536 height 21
click at [548, 211] on p "One size-fits-most (adjustable)" at bounding box center [767, 212] width 536 height 21
click at [569, 213] on p "One size fits-most (adjustable)" at bounding box center [767, 212] width 536 height 21
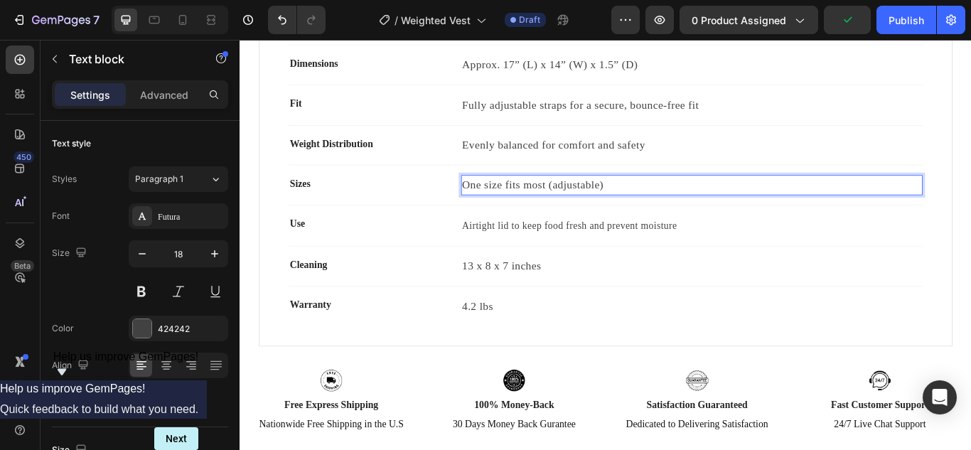
scroll to position [5436, 0]
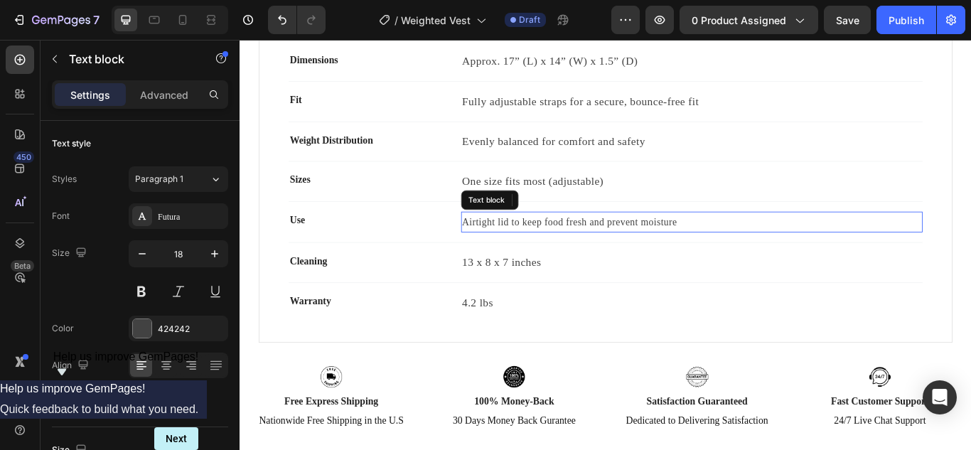
click at [630, 256] on span "Airtight lid to keep food fresh and prevent moisture" at bounding box center [624, 252] width 251 height 12
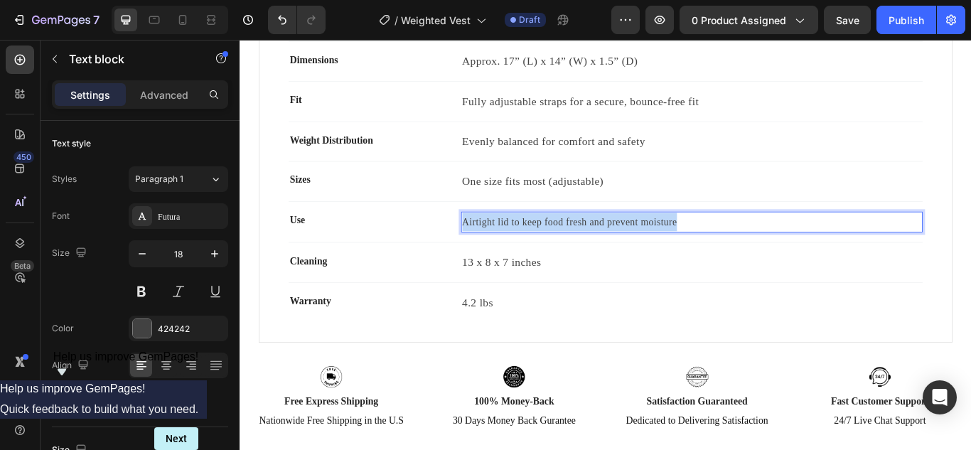
click at [630, 256] on span "Airtight lid to keep food fresh and prevent moisture" at bounding box center [624, 252] width 251 height 12
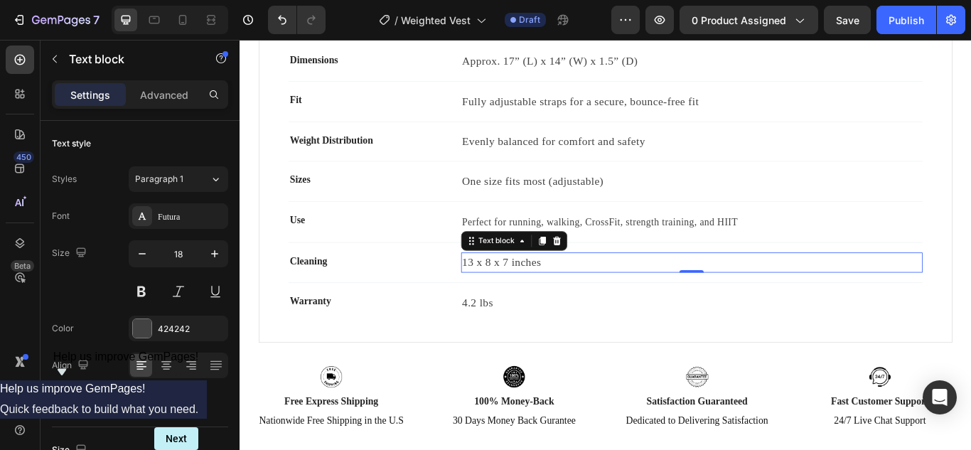
click at [596, 302] on p "13 x 8 x 7 inches" at bounding box center [767, 299] width 536 height 21
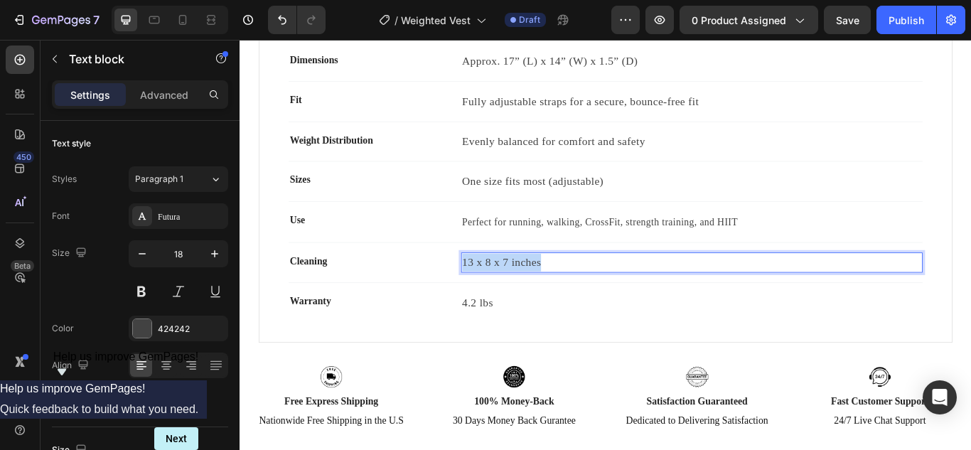
click at [596, 302] on p "13 x 8 x 7 inches" at bounding box center [767, 299] width 536 height 21
click at [584, 302] on p "Easy to clean — remove weights and wipe with a damp cloth" at bounding box center [767, 299] width 536 height 21
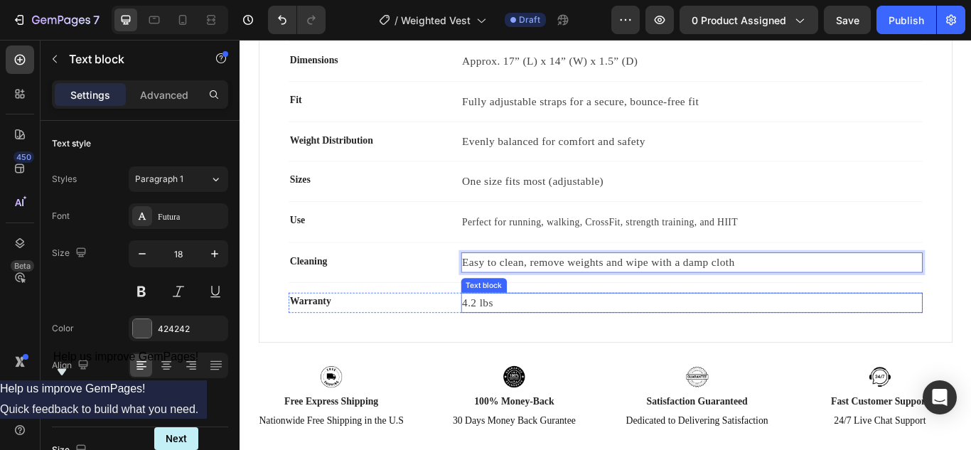
click at [544, 345] on p "4.2 lbs" at bounding box center [767, 346] width 536 height 21
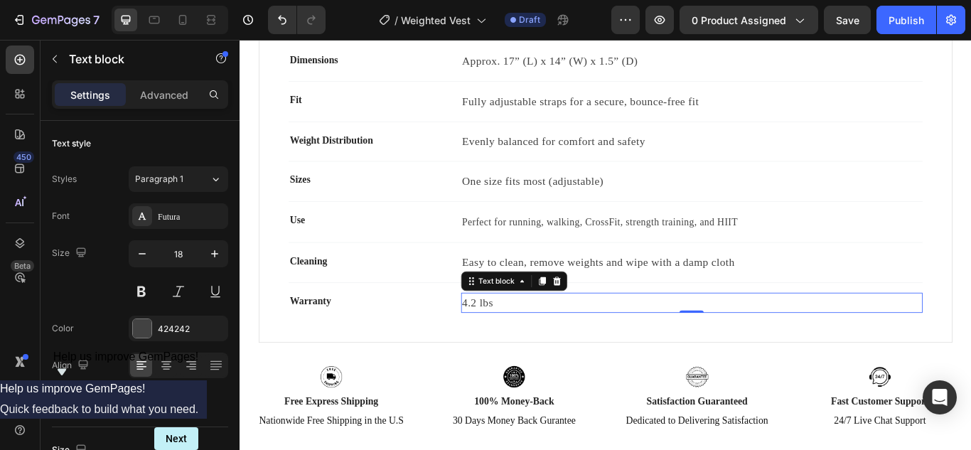
click at [544, 345] on p "4.2 lbs" at bounding box center [767, 346] width 536 height 21
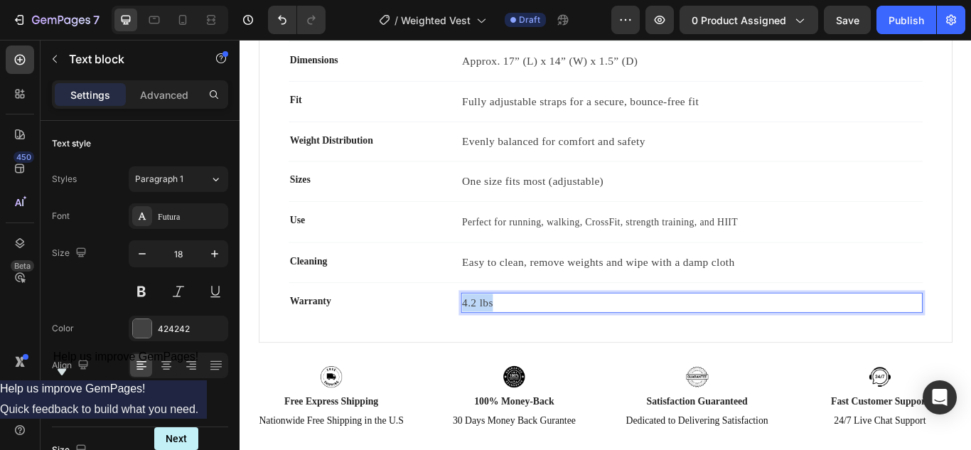
click at [544, 345] on p "4.2 lbs" at bounding box center [767, 346] width 536 height 21
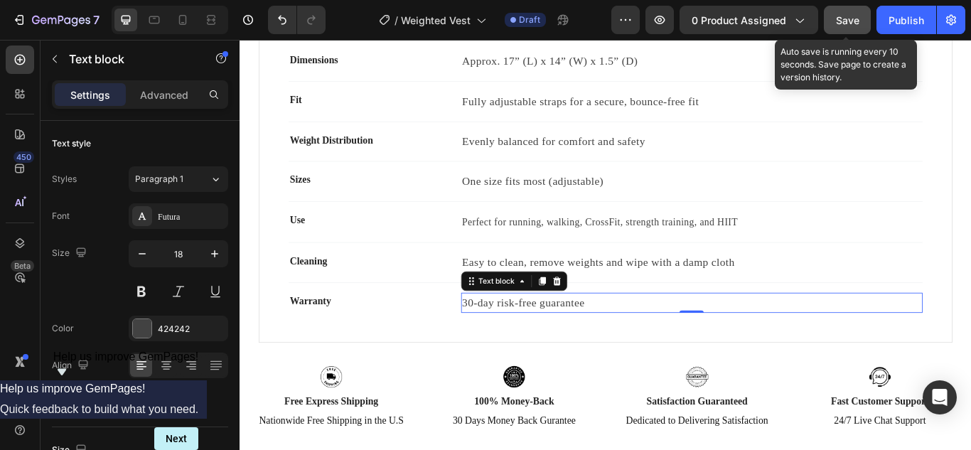
click at [839, 25] on span "Save" at bounding box center [847, 20] width 23 height 12
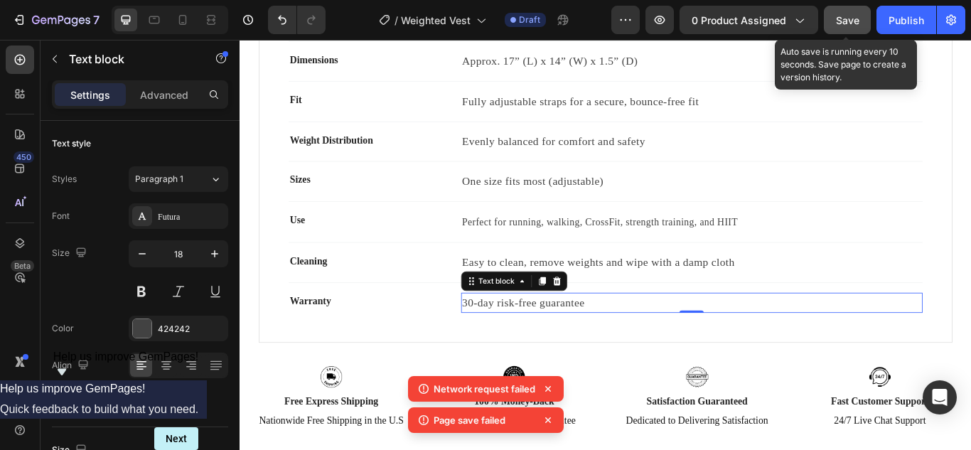
click at [847, 22] on span "Save" at bounding box center [847, 20] width 23 height 12
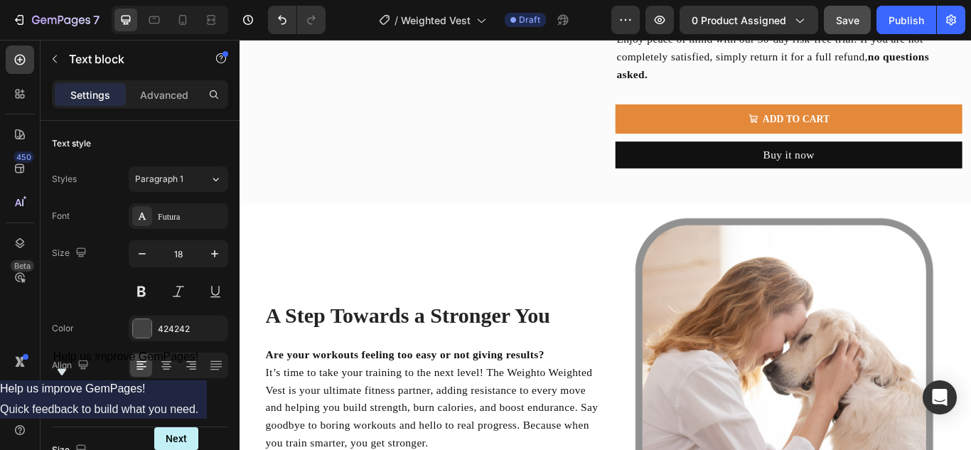
scroll to position [743, 0]
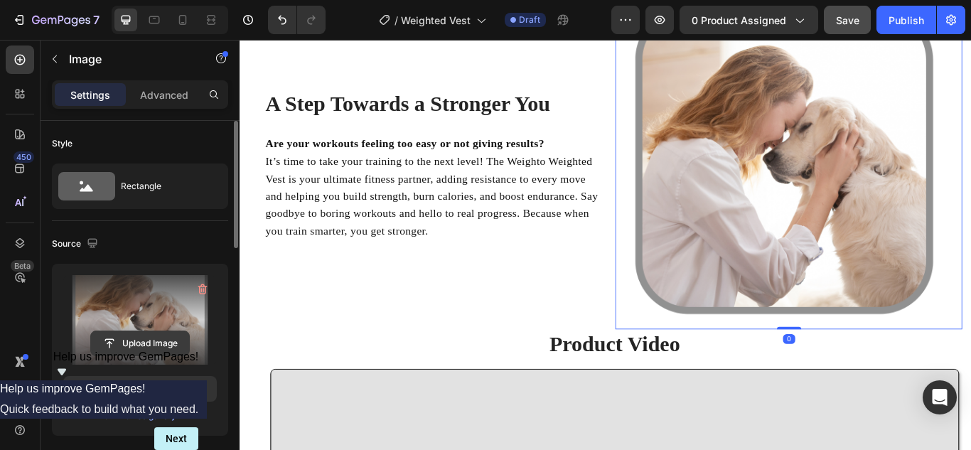
click at [151, 346] on input "file" at bounding box center [140, 343] width 98 height 24
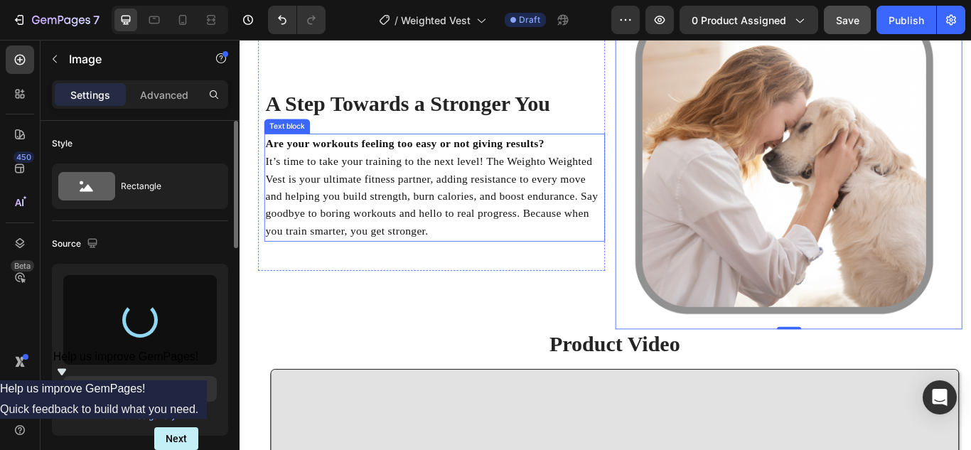
type input "[URL][DOMAIN_NAME]"
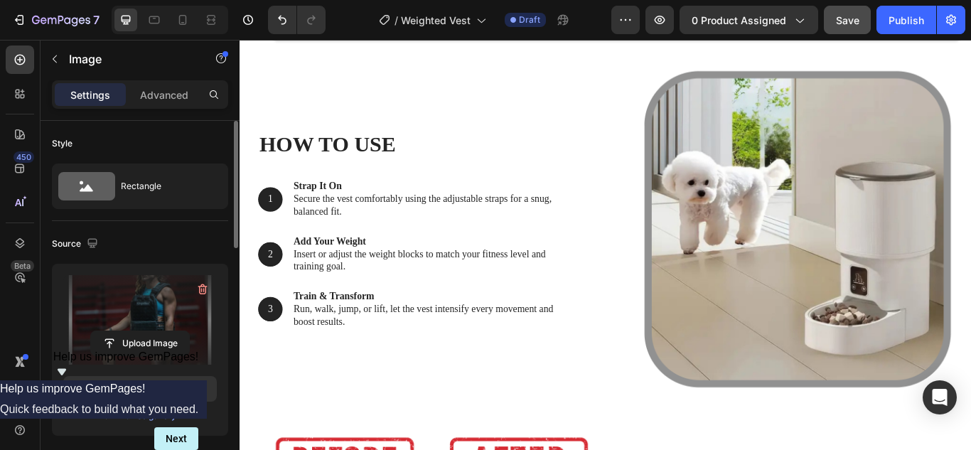
scroll to position [1595, 0]
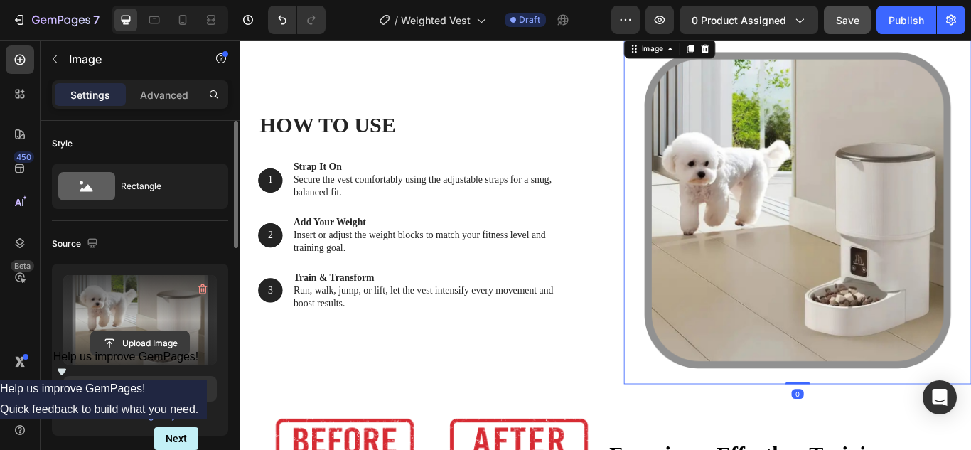
click at [168, 344] on input "file" at bounding box center [140, 343] width 98 height 24
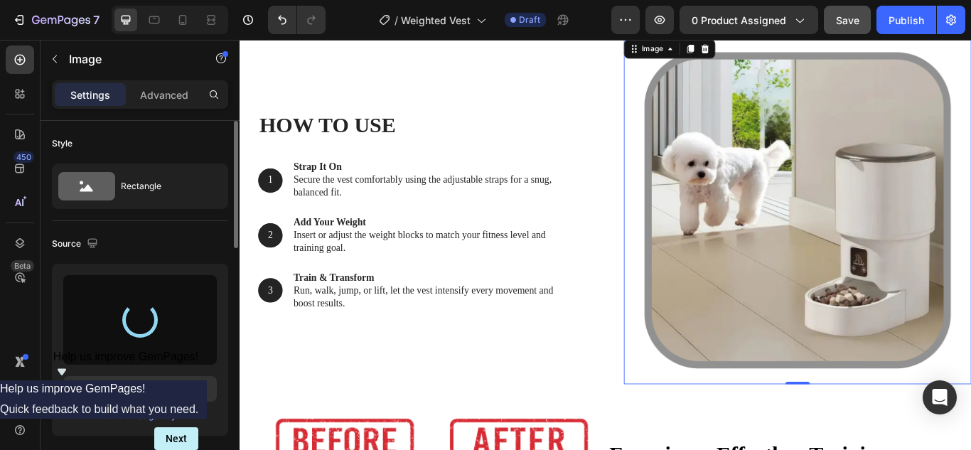
type input "[URL][DOMAIN_NAME]"
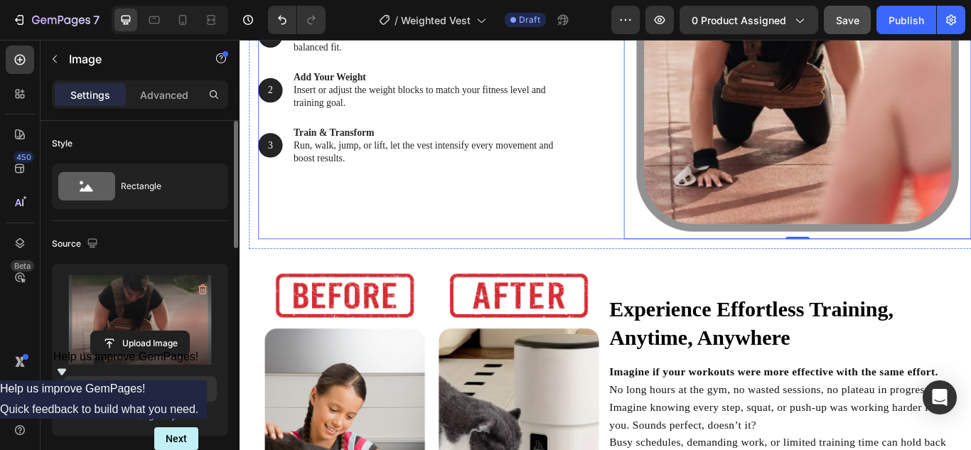
scroll to position [1765, 0]
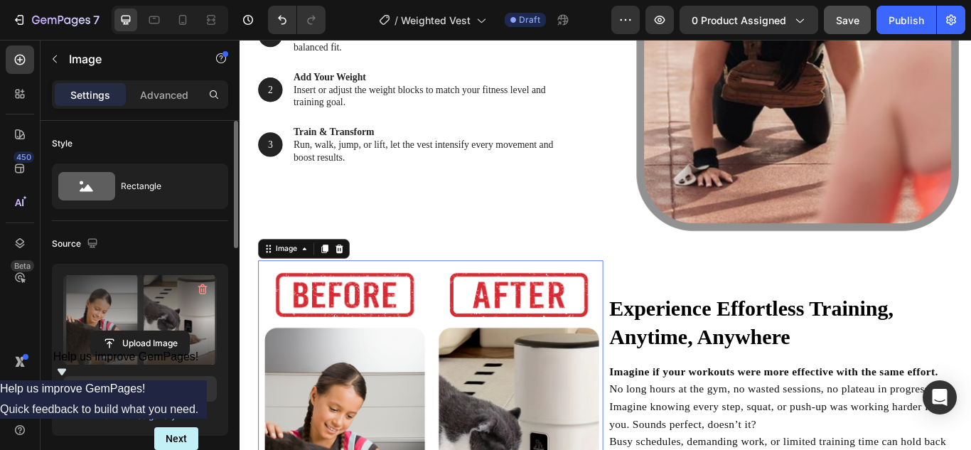
click at [157, 327] on label at bounding box center [140, 320] width 154 height 90
click at [157, 331] on input "file" at bounding box center [140, 343] width 98 height 24
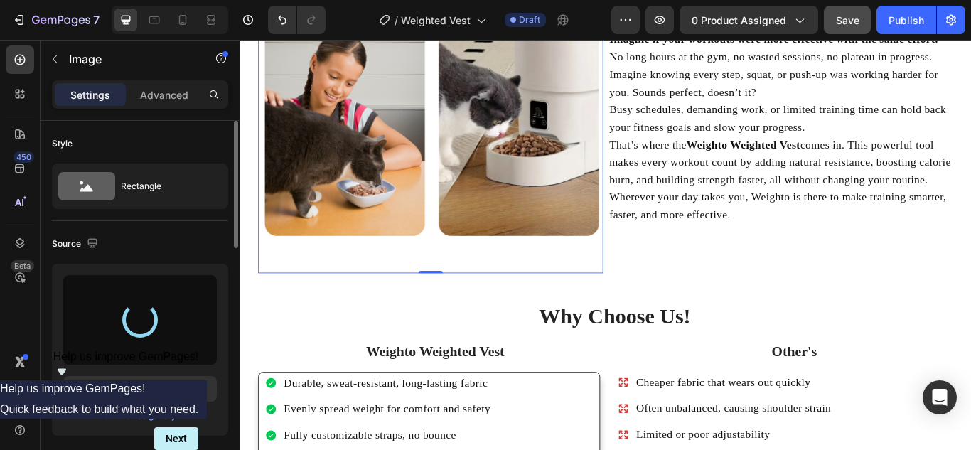
scroll to position [2142, 0]
type input "[URL][DOMAIN_NAME]"
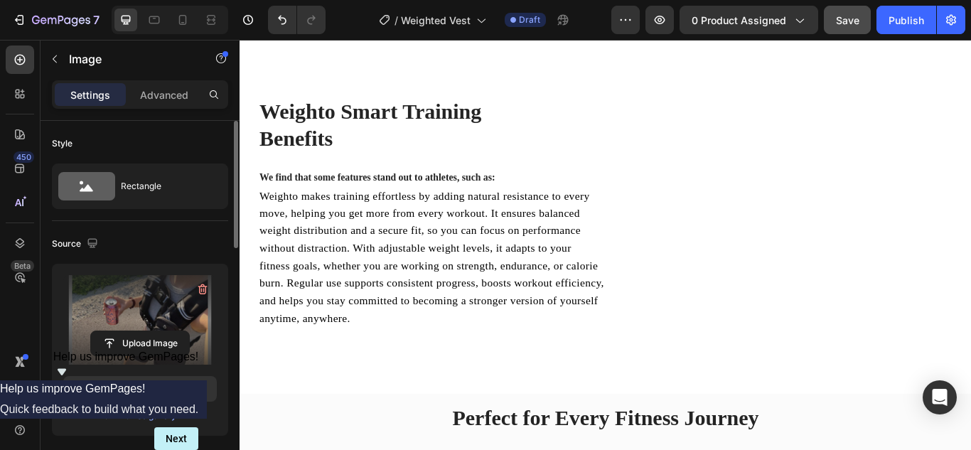
scroll to position [3479, 0]
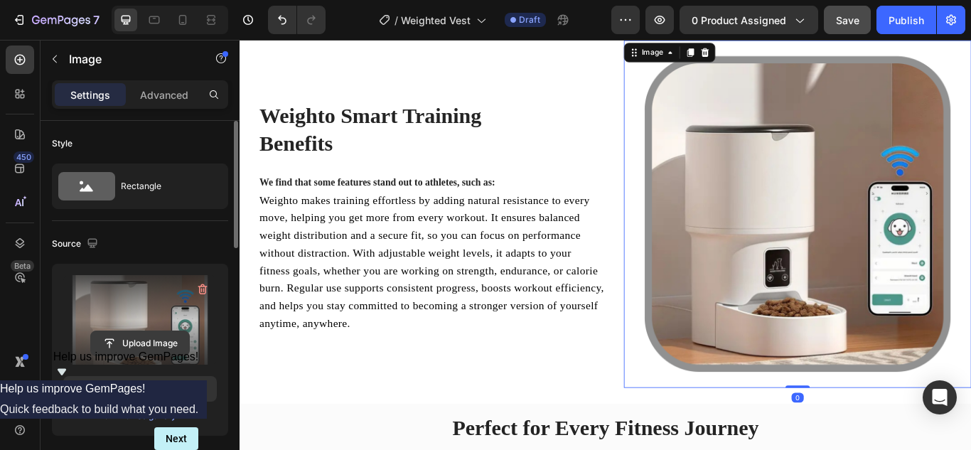
click at [159, 335] on input "file" at bounding box center [140, 343] width 98 height 24
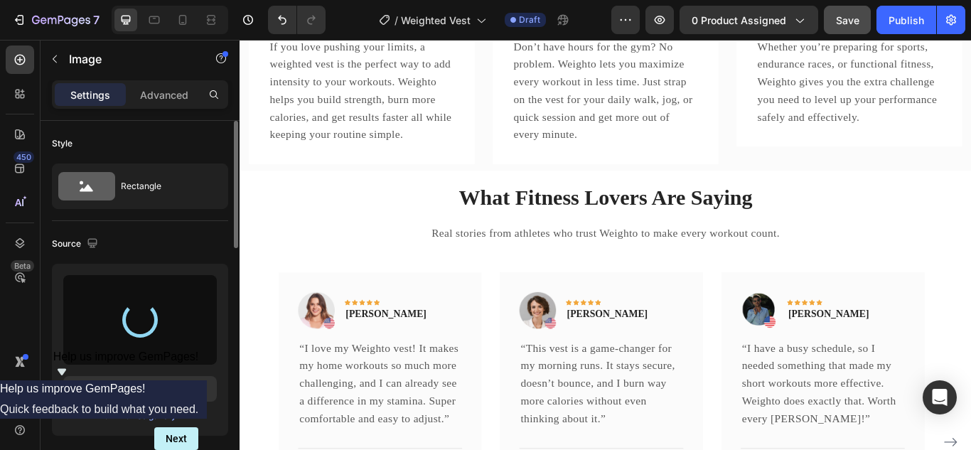
type input "[URL][DOMAIN_NAME]"
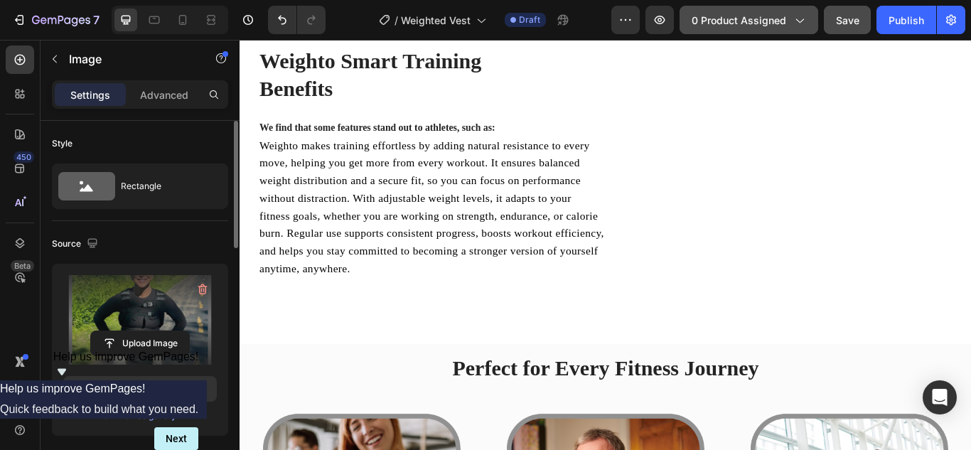
scroll to position [3541, 0]
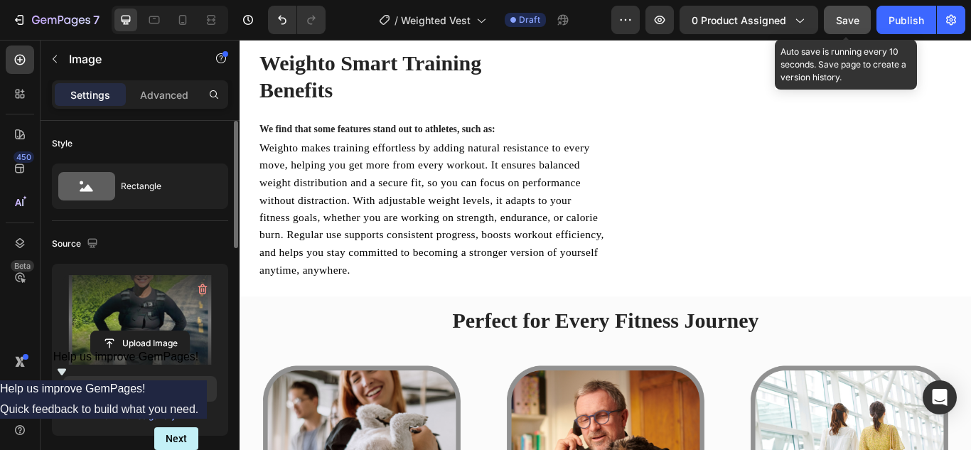
click at [854, 13] on div "Save" at bounding box center [847, 20] width 23 height 15
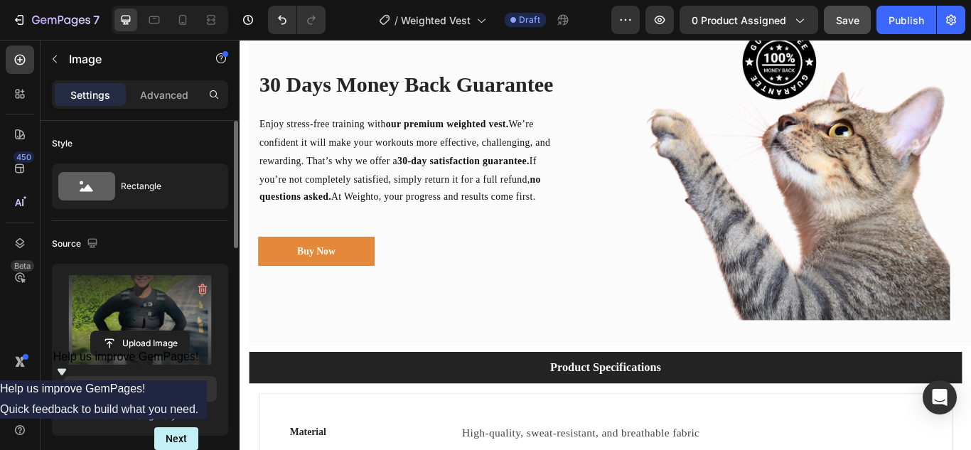
scroll to position [5021, 0]
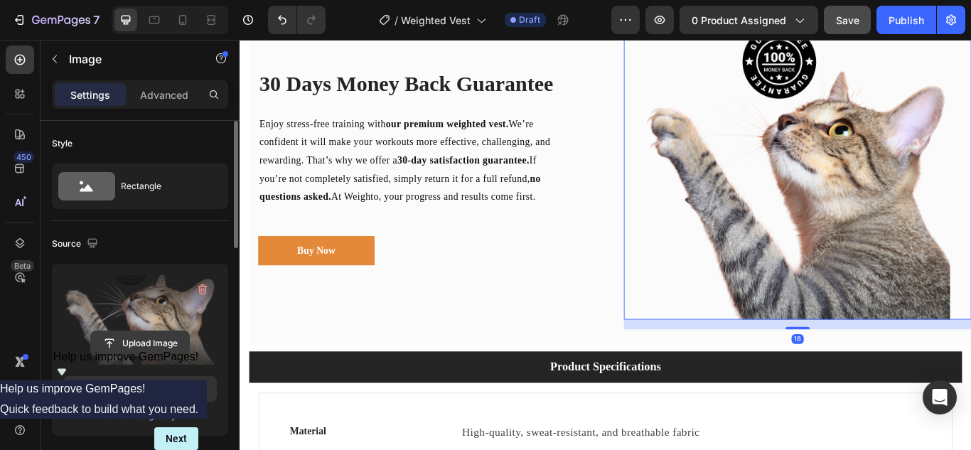
click at [151, 339] on input "file" at bounding box center [140, 343] width 98 height 24
click at [149, 332] on input "file" at bounding box center [140, 343] width 98 height 24
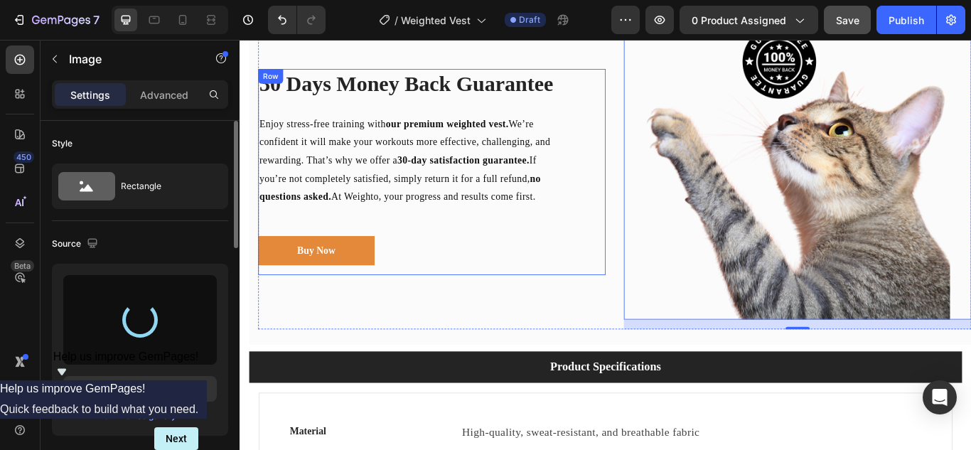
type input "[URL][DOMAIN_NAME]"
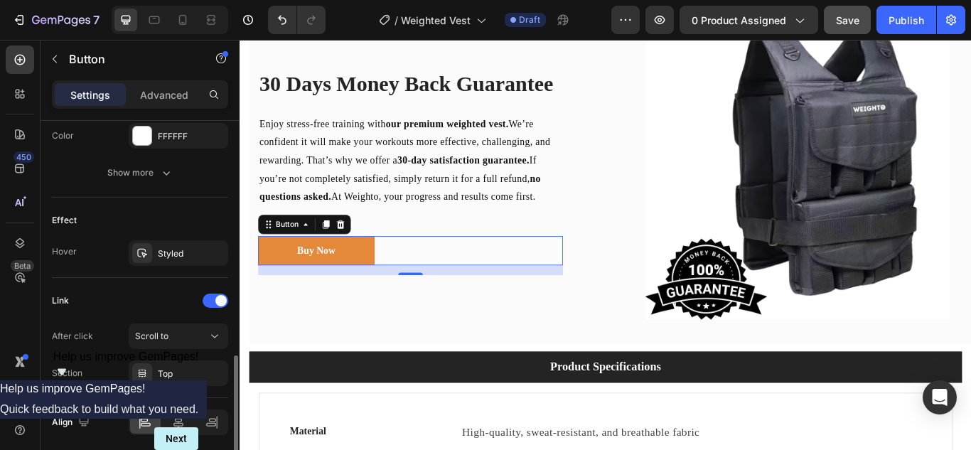
scroll to position [724, 0]
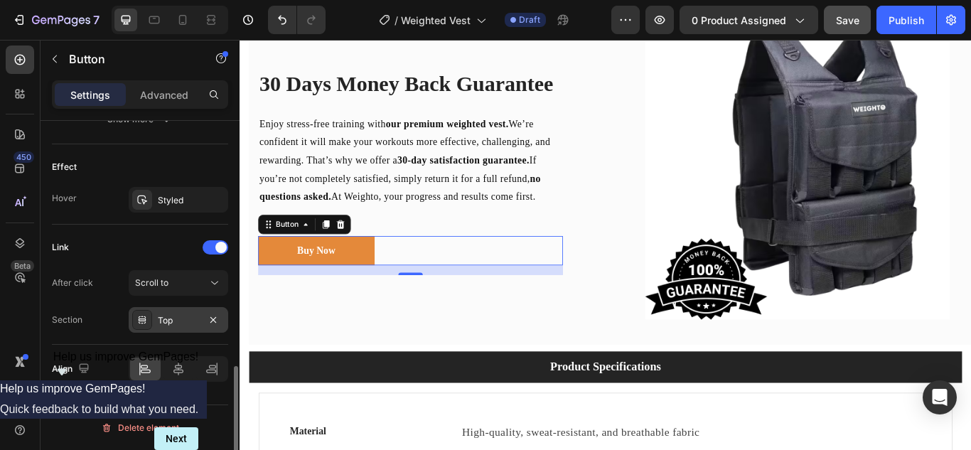
click at [185, 316] on div "Top" at bounding box center [178, 320] width 41 height 13
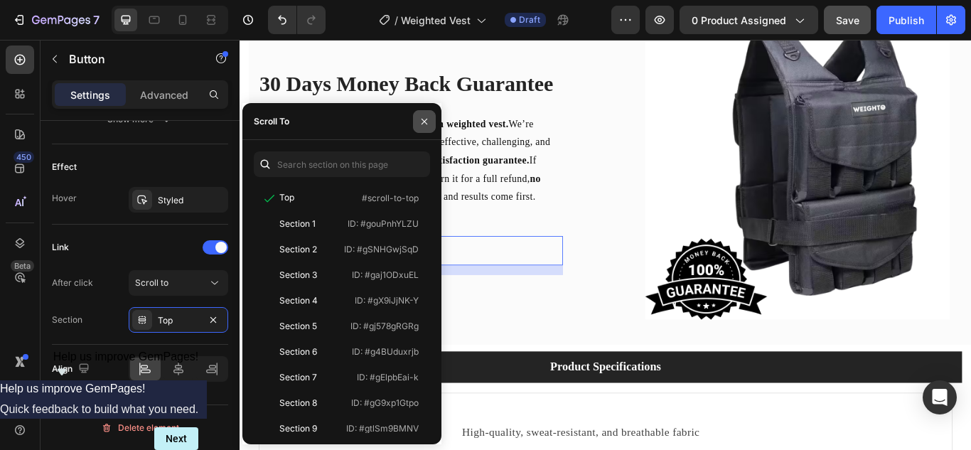
click at [426, 124] on icon "button" at bounding box center [424, 121] width 11 height 11
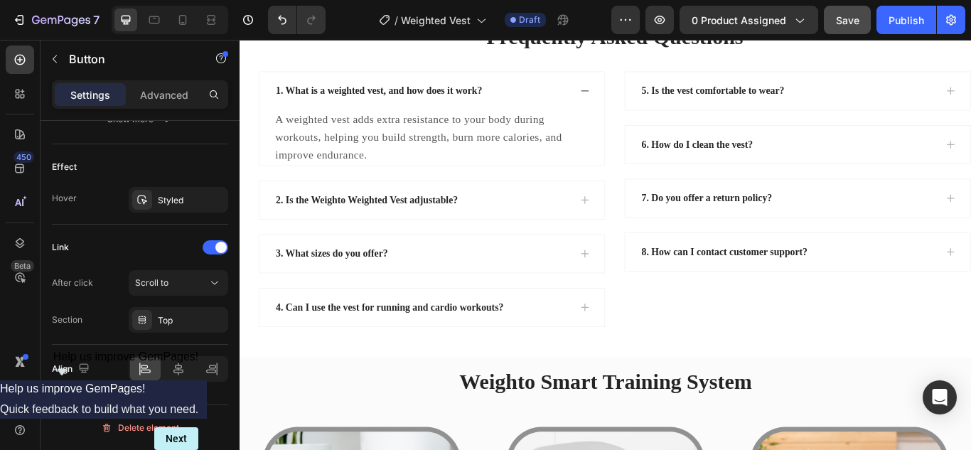
scroll to position [2779, 0]
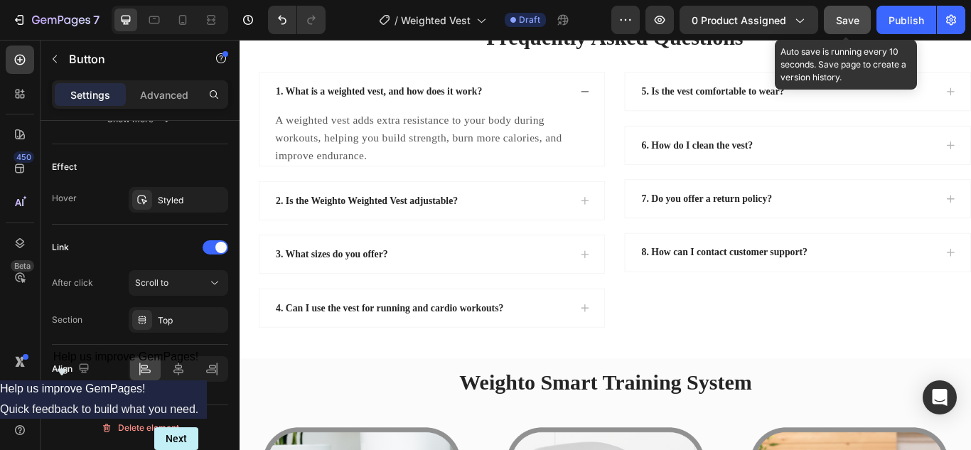
click at [847, 14] on span "Save" at bounding box center [847, 20] width 23 height 12
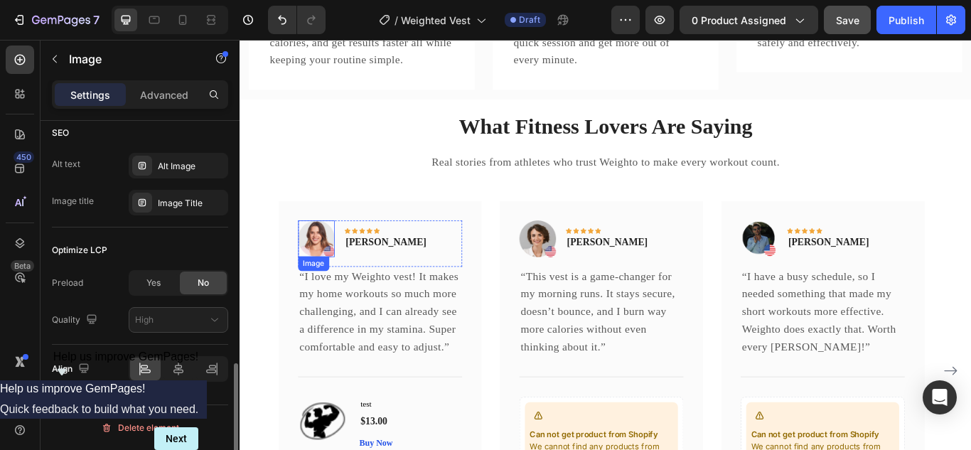
scroll to position [0, 0]
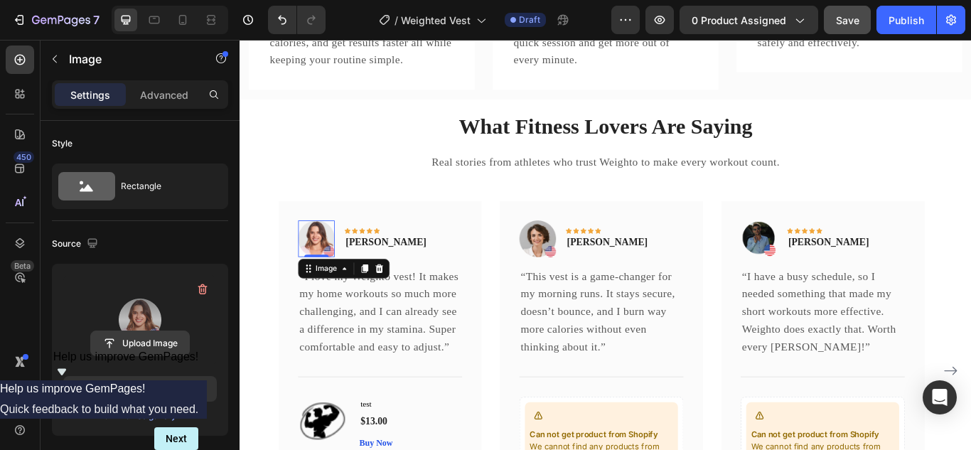
click at [164, 337] on input "file" at bounding box center [140, 343] width 98 height 24
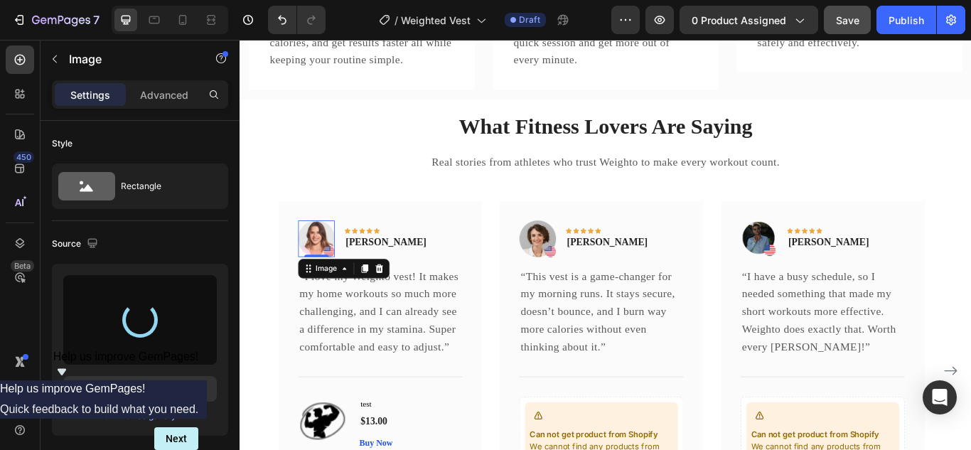
type input "[URL][DOMAIN_NAME]"
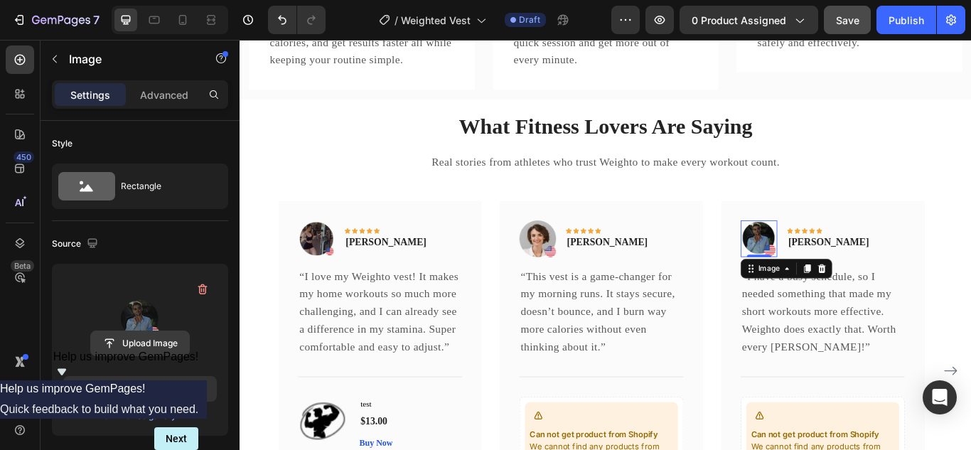
click at [173, 341] on input "file" at bounding box center [140, 343] width 98 height 24
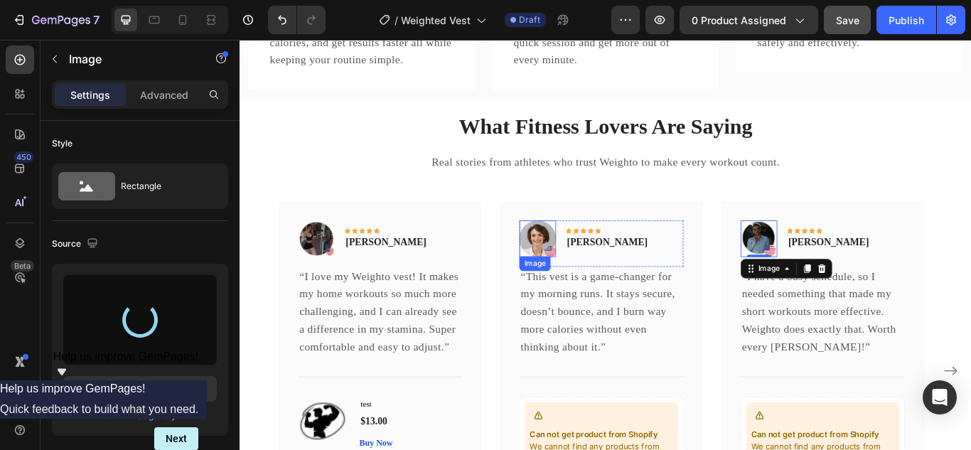
type input "[URL][DOMAIN_NAME]"
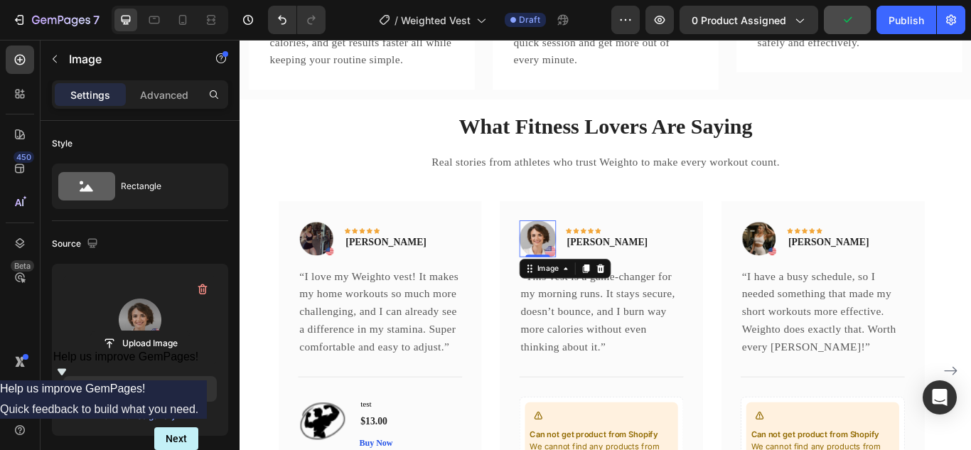
click at [125, 309] on label at bounding box center [140, 320] width 154 height 90
click at [125, 331] on input "file" at bounding box center [140, 343] width 98 height 24
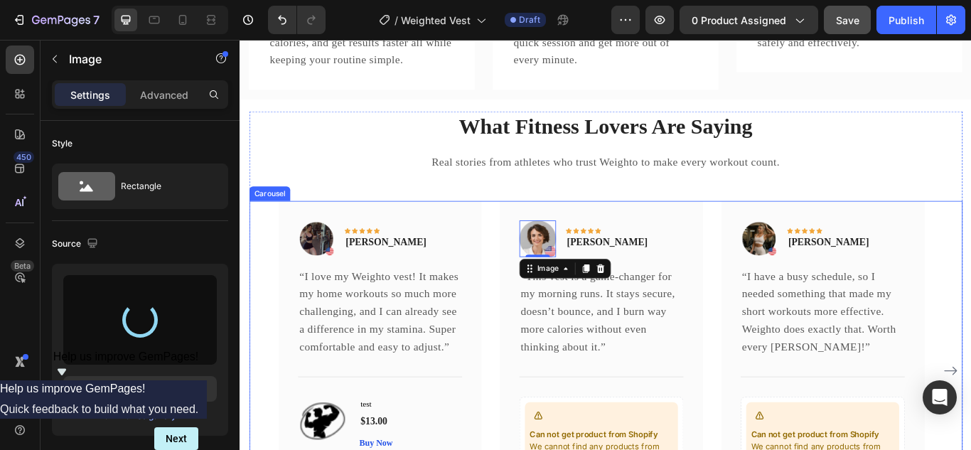
type input "[URL][DOMAIN_NAME]"
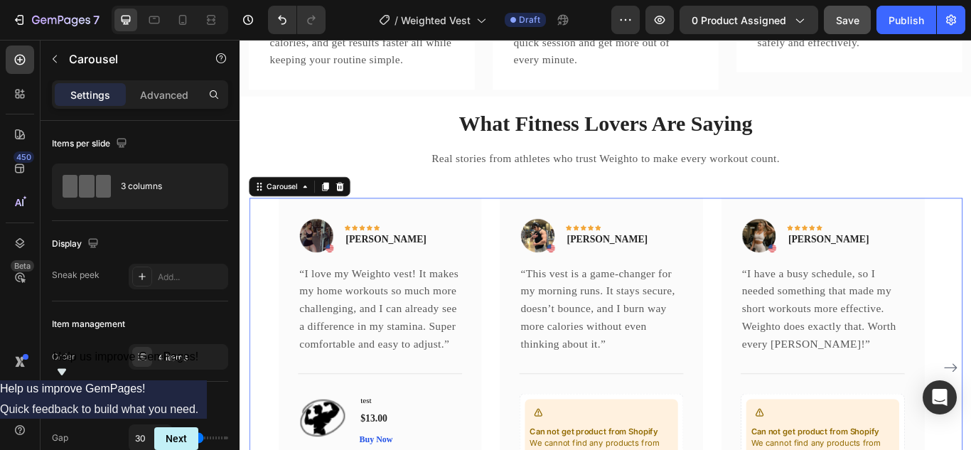
scroll to position [4702, 0]
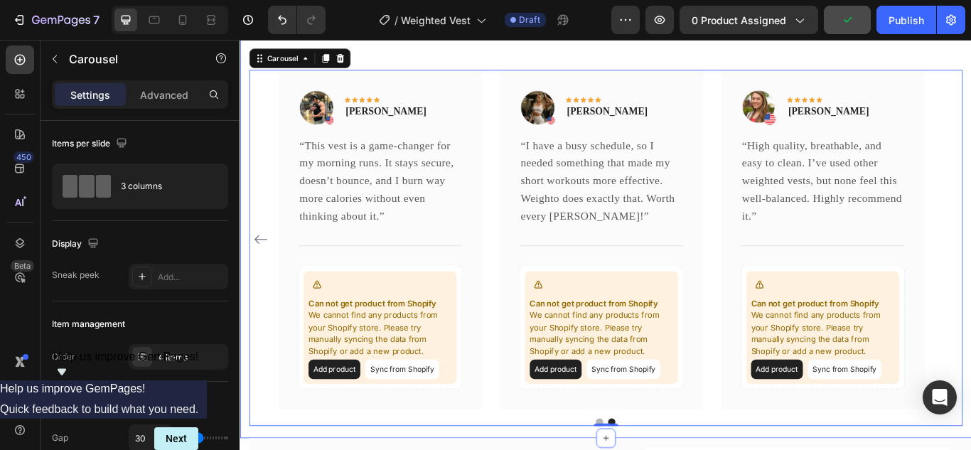
scroll to position [4776, 0]
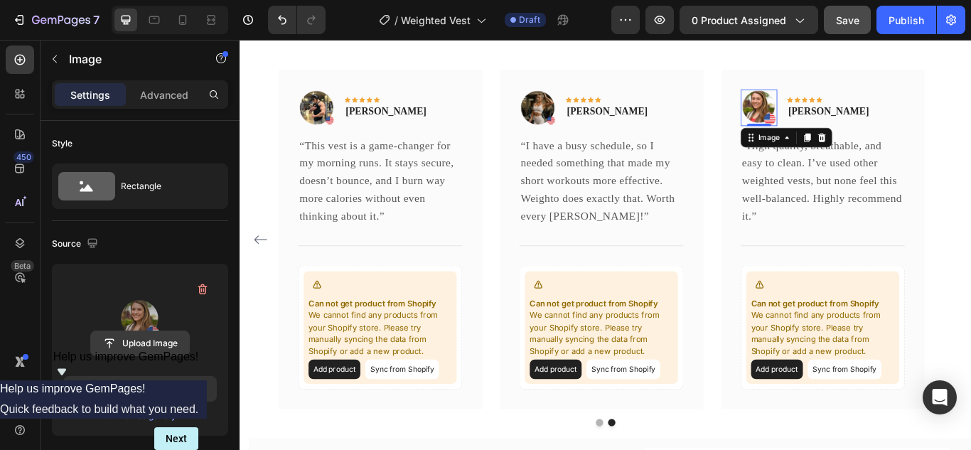
click at [146, 350] on input "file" at bounding box center [140, 343] width 98 height 24
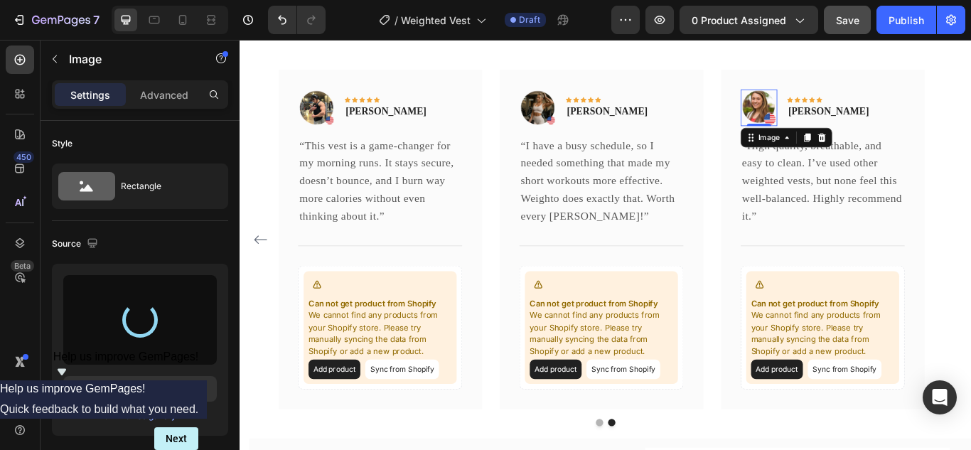
type input "[URL][DOMAIN_NAME]"
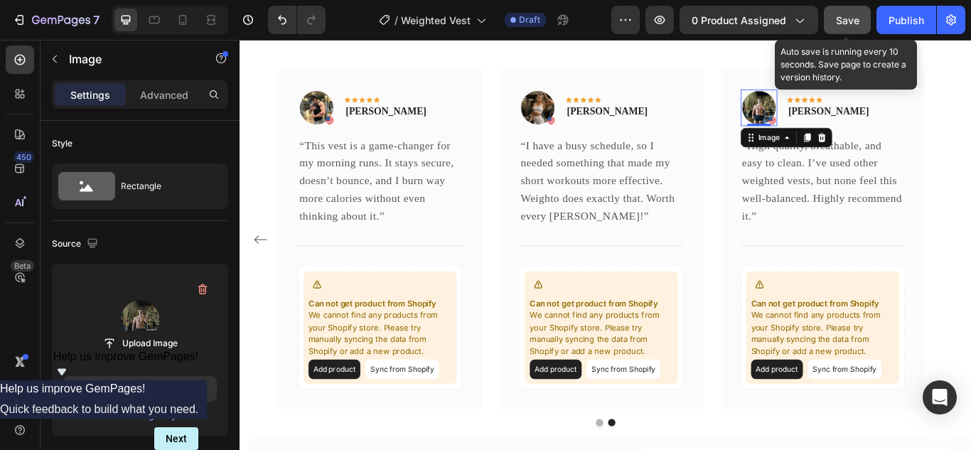
click at [854, 16] on span "Save" at bounding box center [847, 20] width 23 height 12
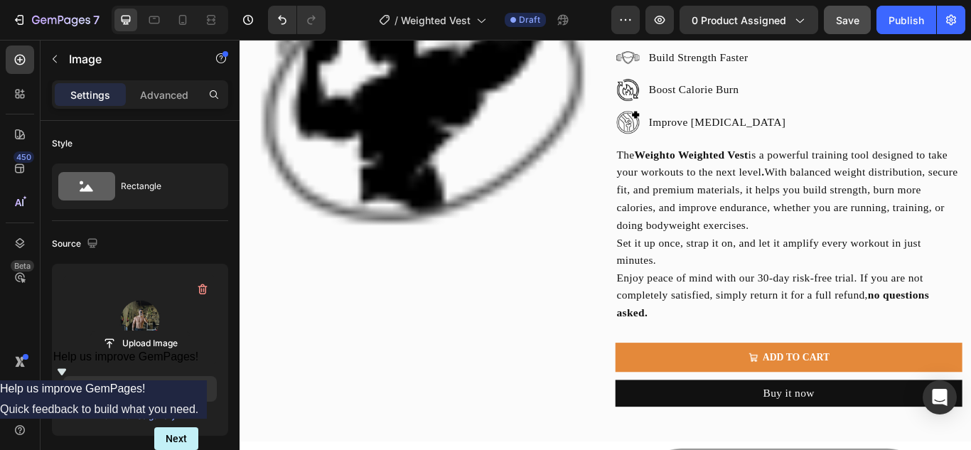
scroll to position [218, 0]
